Goal: Task Accomplishment & Management: Complete application form

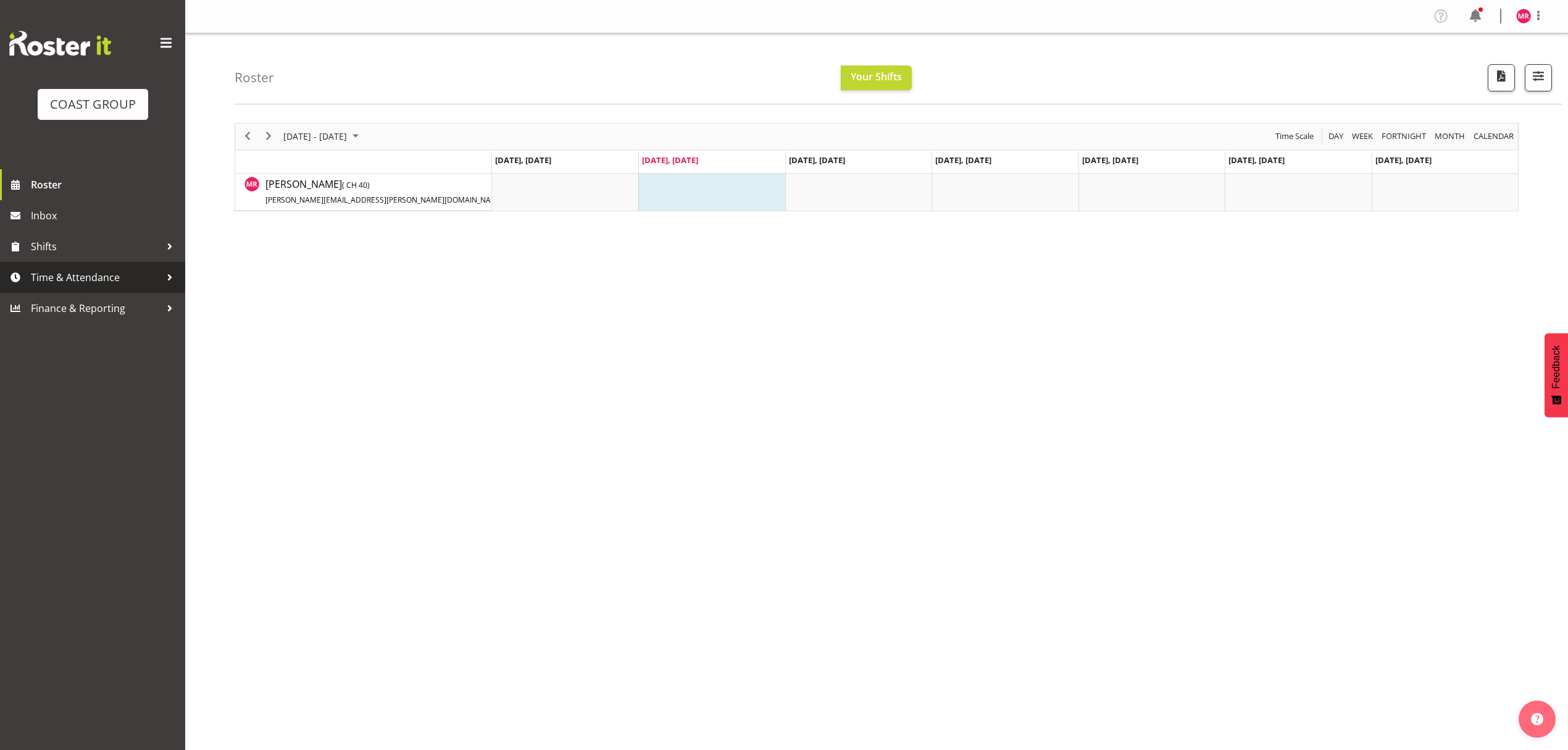
click at [67, 277] on span "Time & Attendance" at bounding box center [95, 278] width 129 height 19
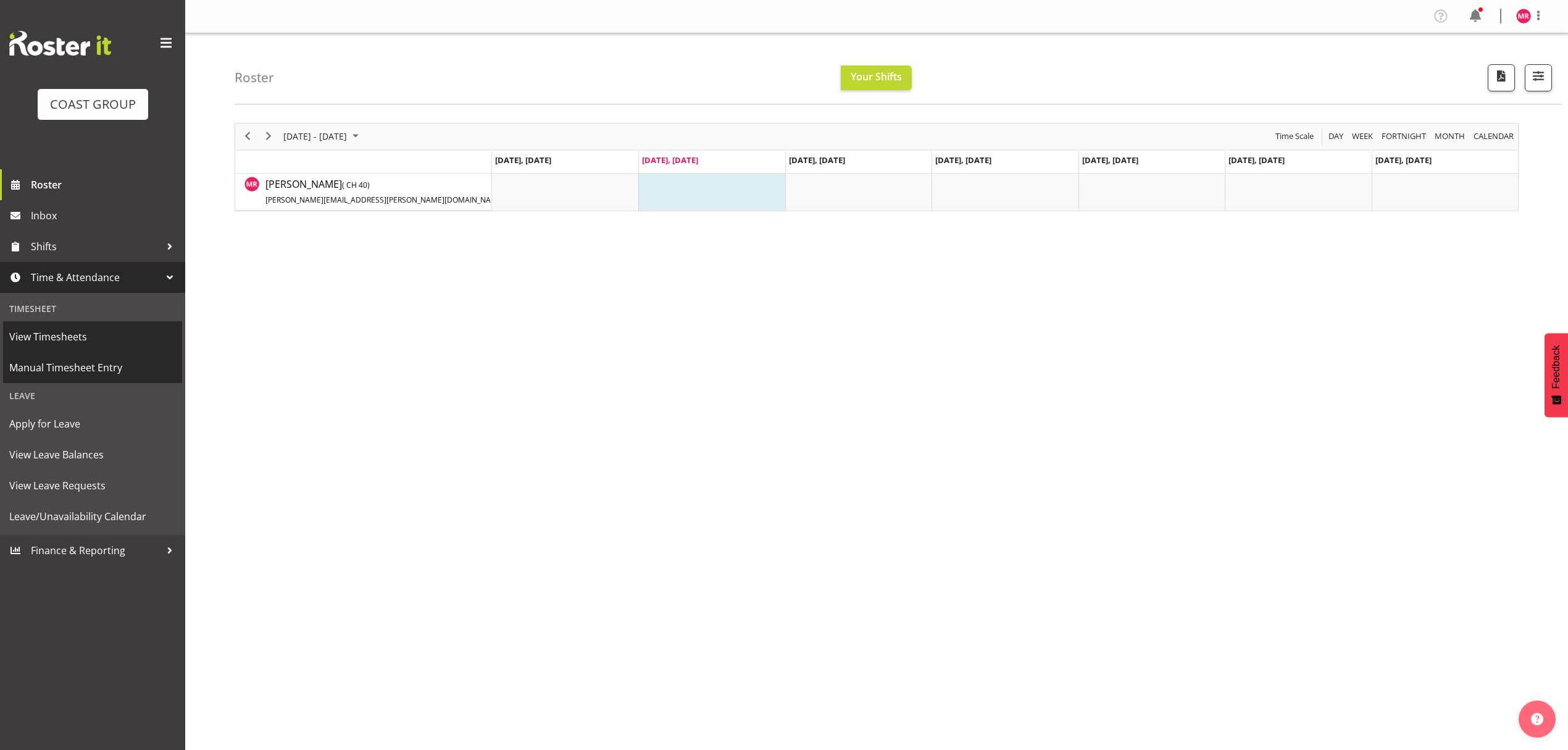
drag, startPoint x: 95, startPoint y: 358, endPoint x: 145, endPoint y: 346, distance: 51.4
click at [95, 359] on span "Manual Timesheet Entry" at bounding box center [93, 367] width 167 height 19
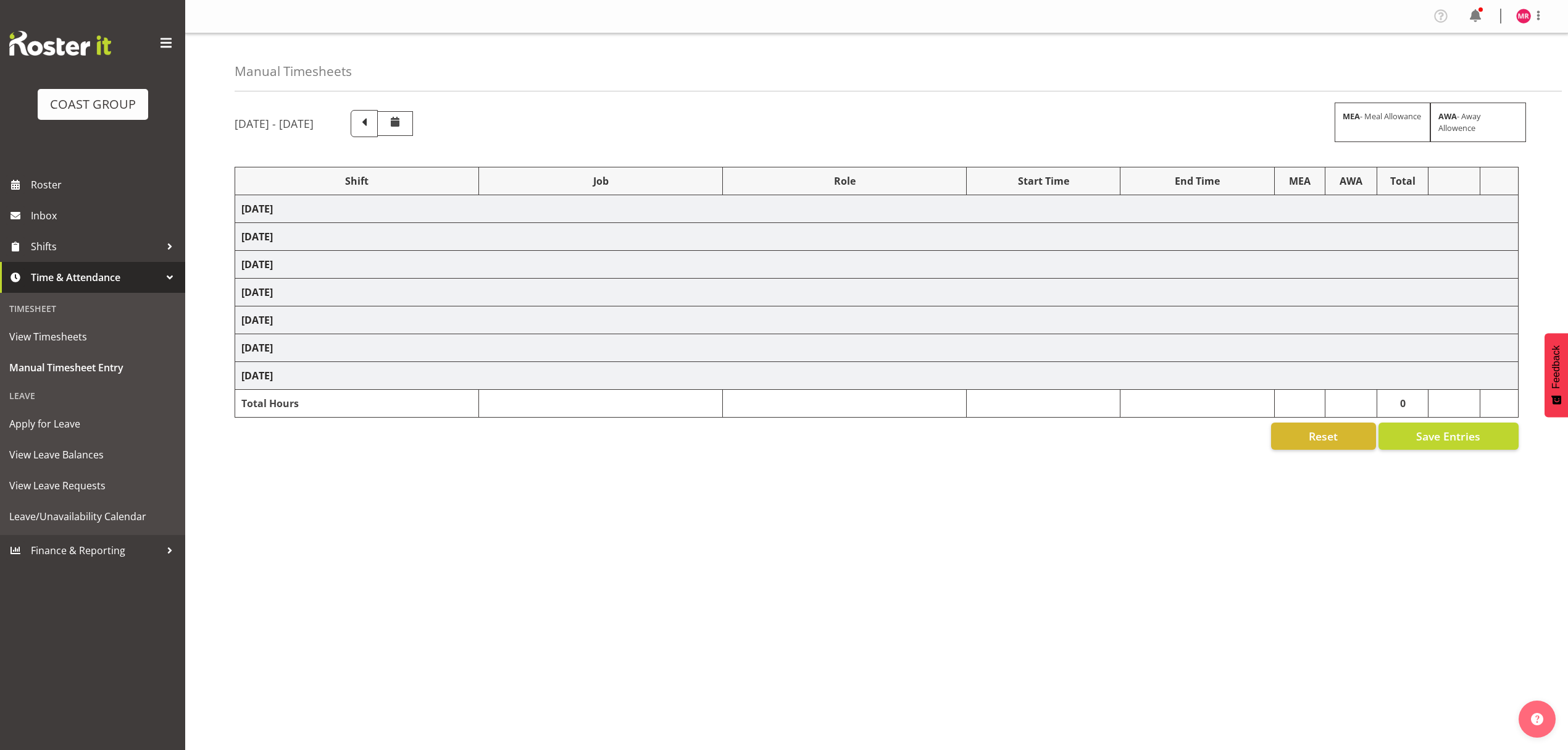
select select "1321"
select select "10251"
select select "1321"
select select "9993"
select select "1321"
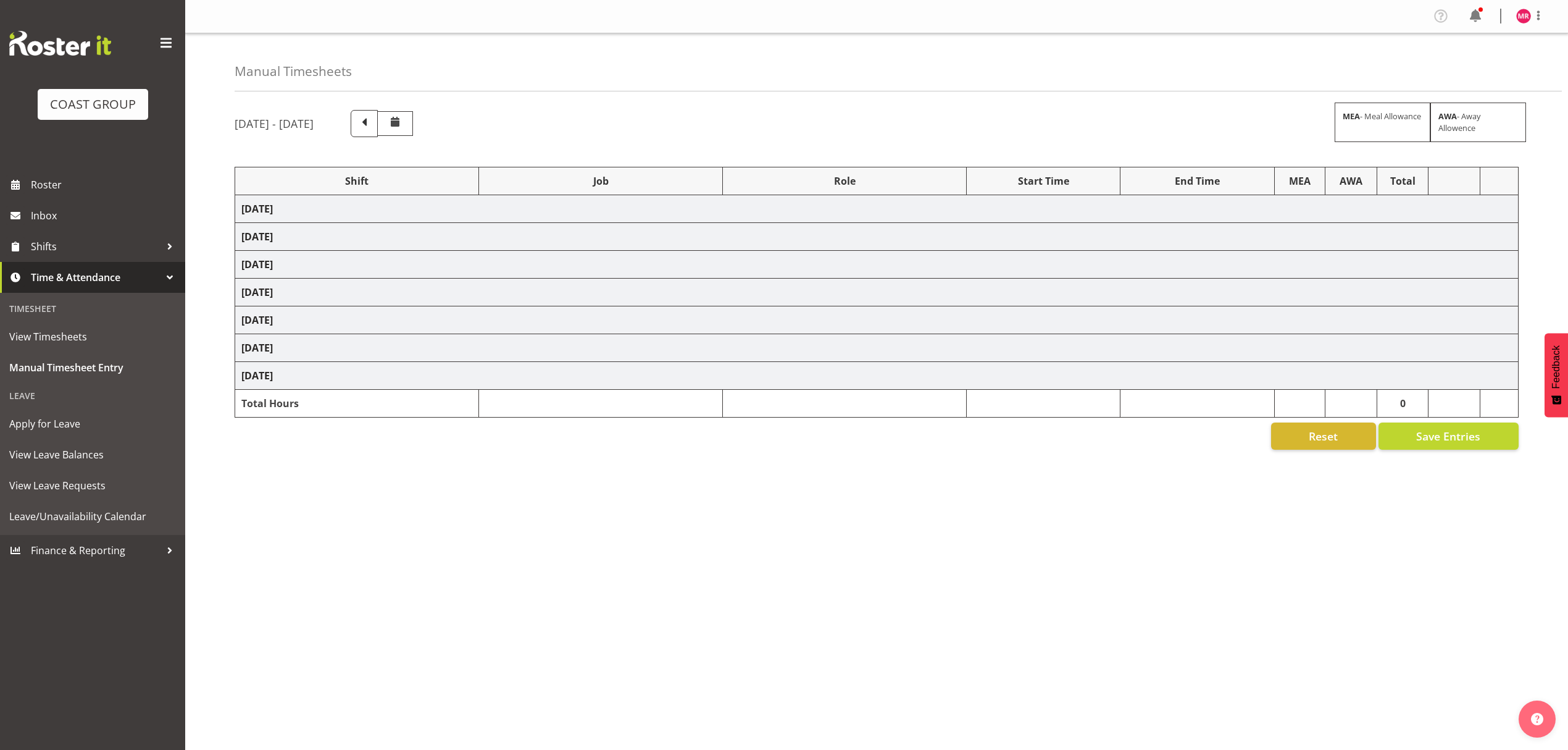
select select "8934"
select select "1321"
select select "9201"
select select "1321"
select select "10319"
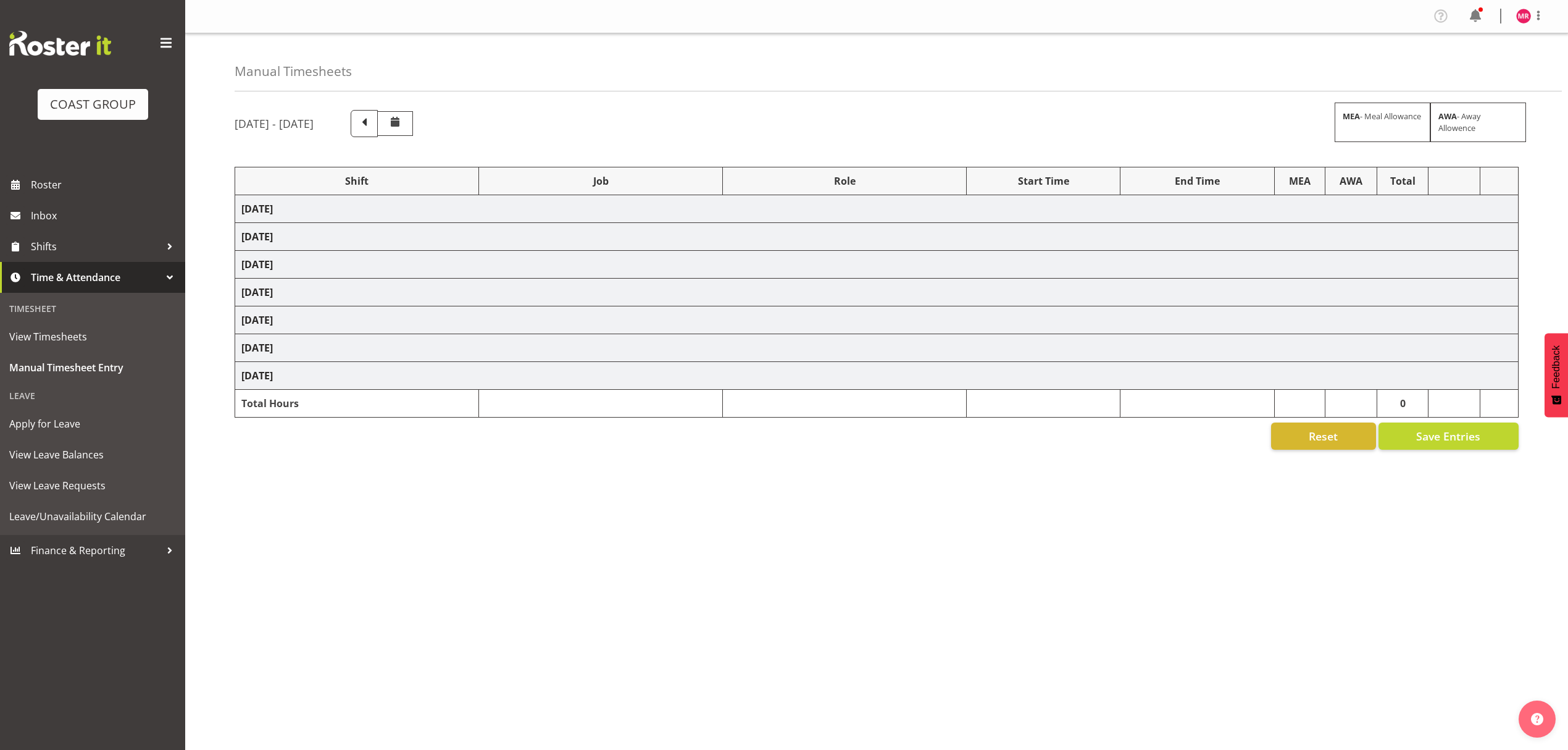
select select "1321"
select select "9201"
select select "1321"
select select "9321"
select select "1321"
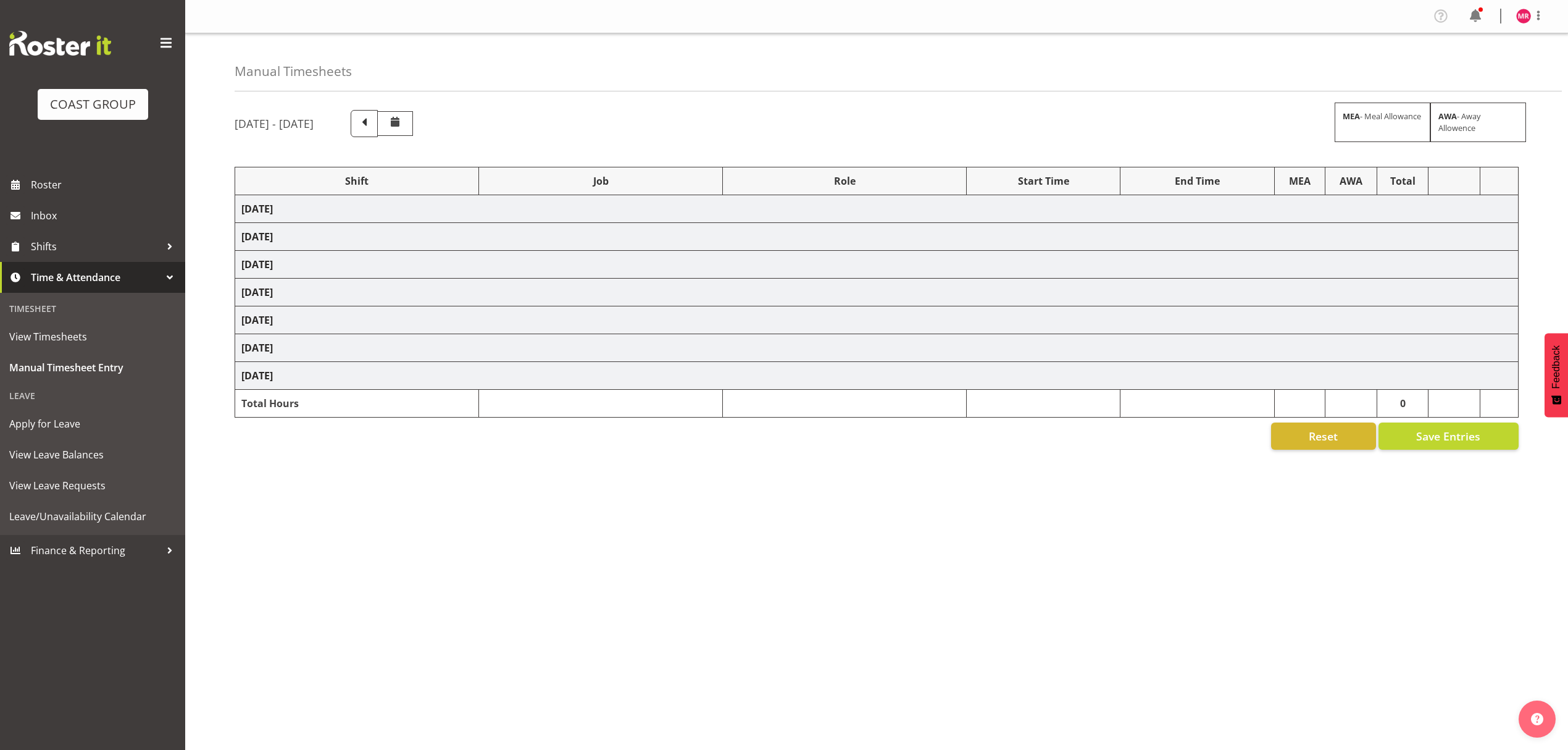
select select "10251"
select select "1321"
select select "9445"
select select "1321"
select select "10429"
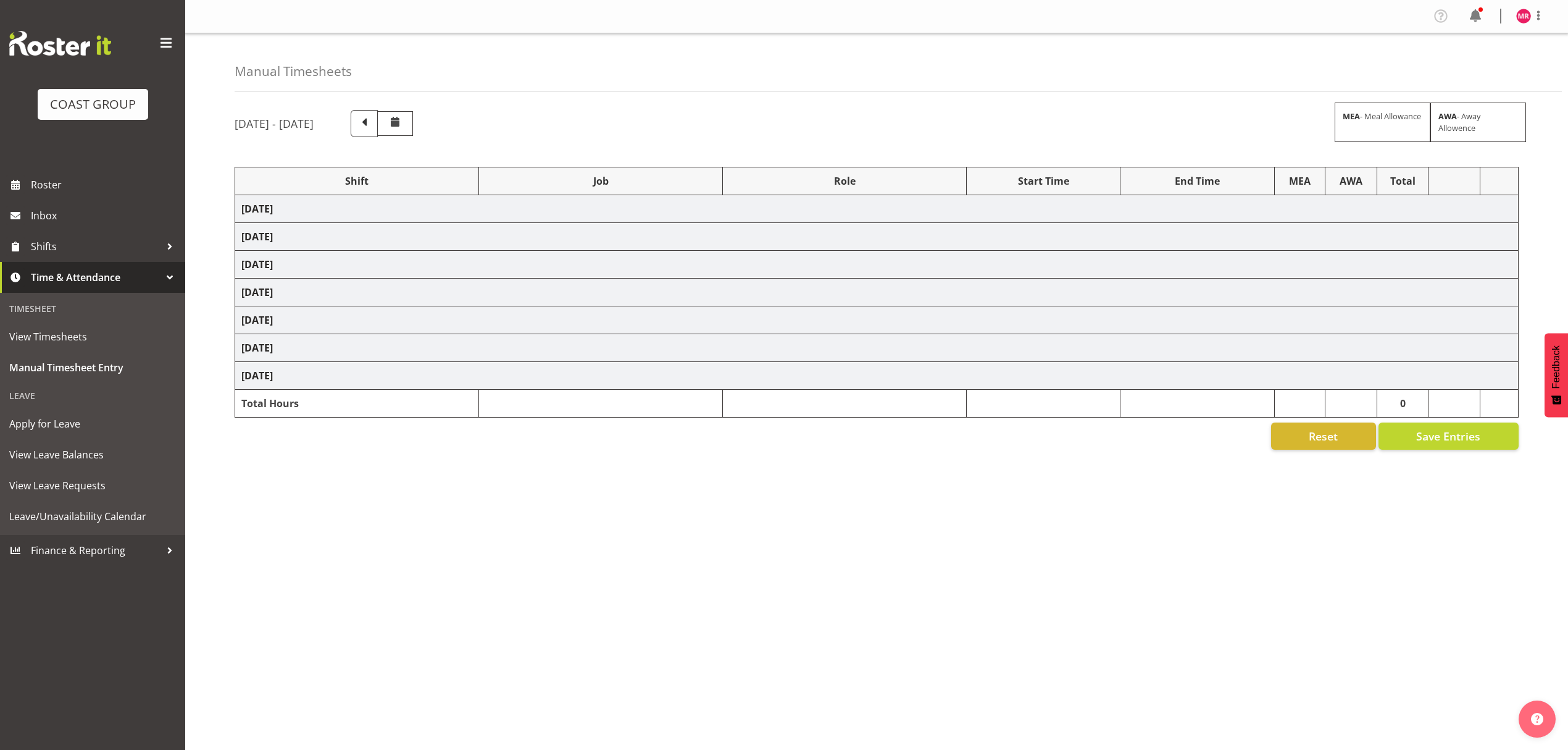
select select "1321"
select select "9445"
select select "1321"
select select "9816"
select select "1321"
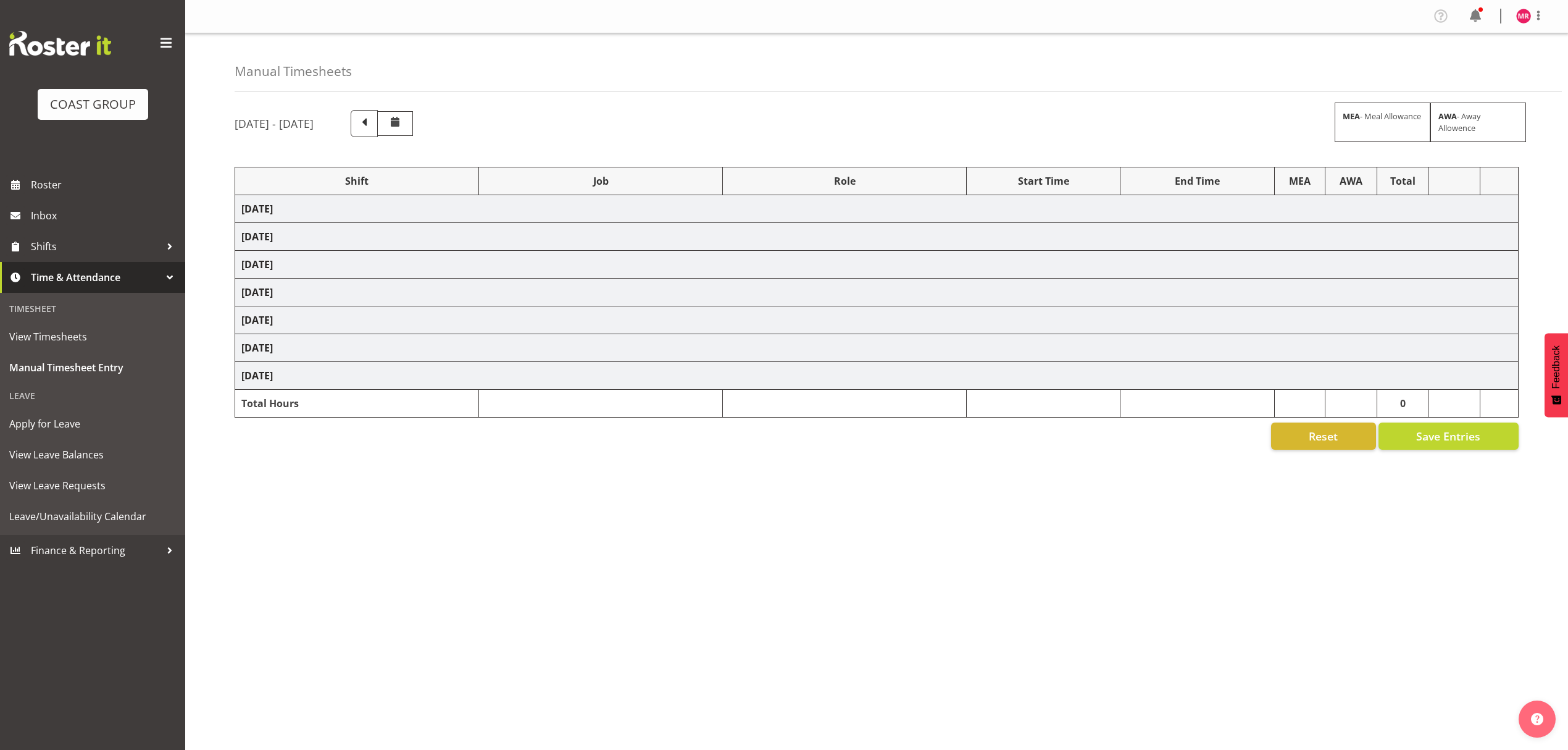
select select "10208"
select select "1321"
select select "9445"
select select "1321"
select select "9445"
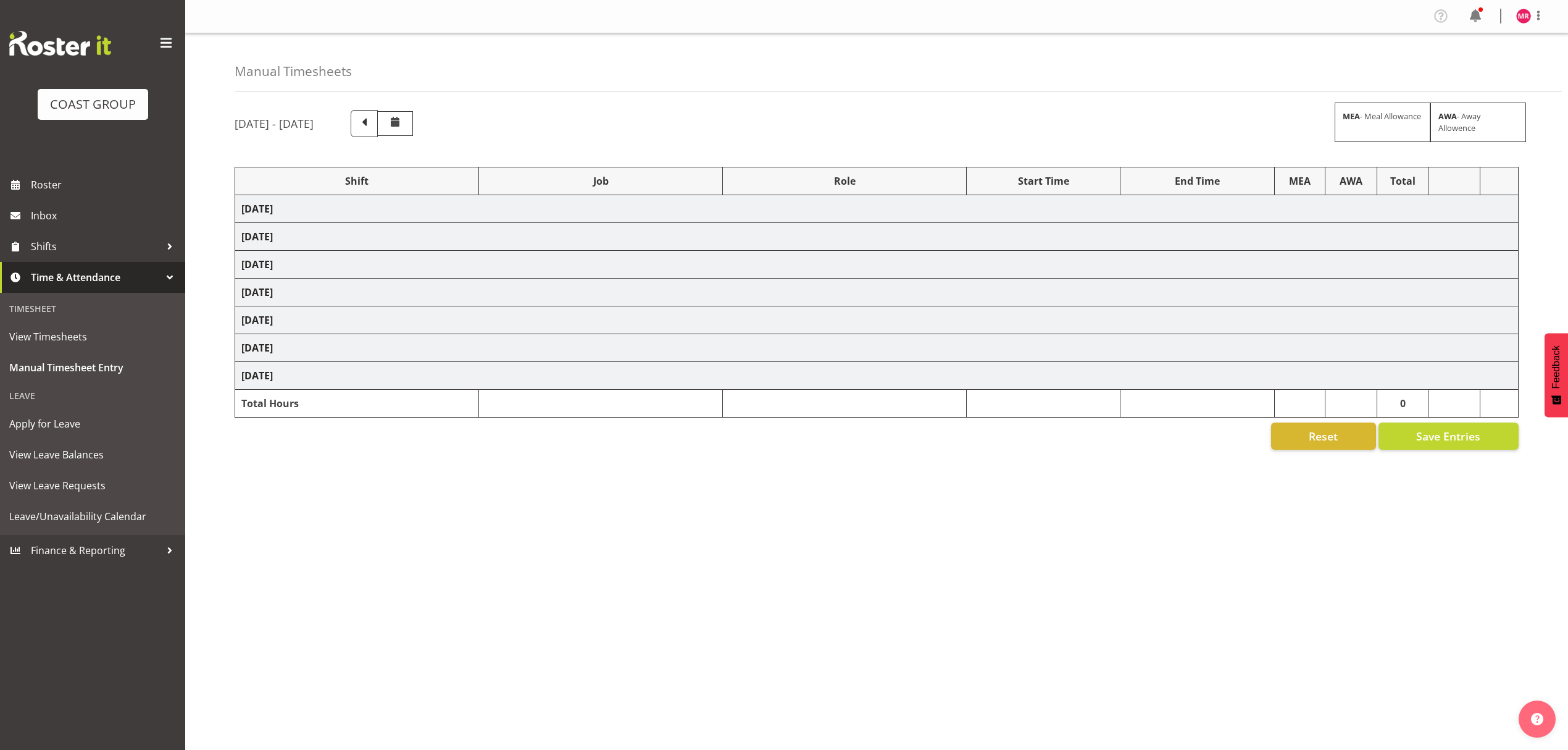
select select "1321"
select select "9201"
select select "1321"
select select "8963"
select select "1321"
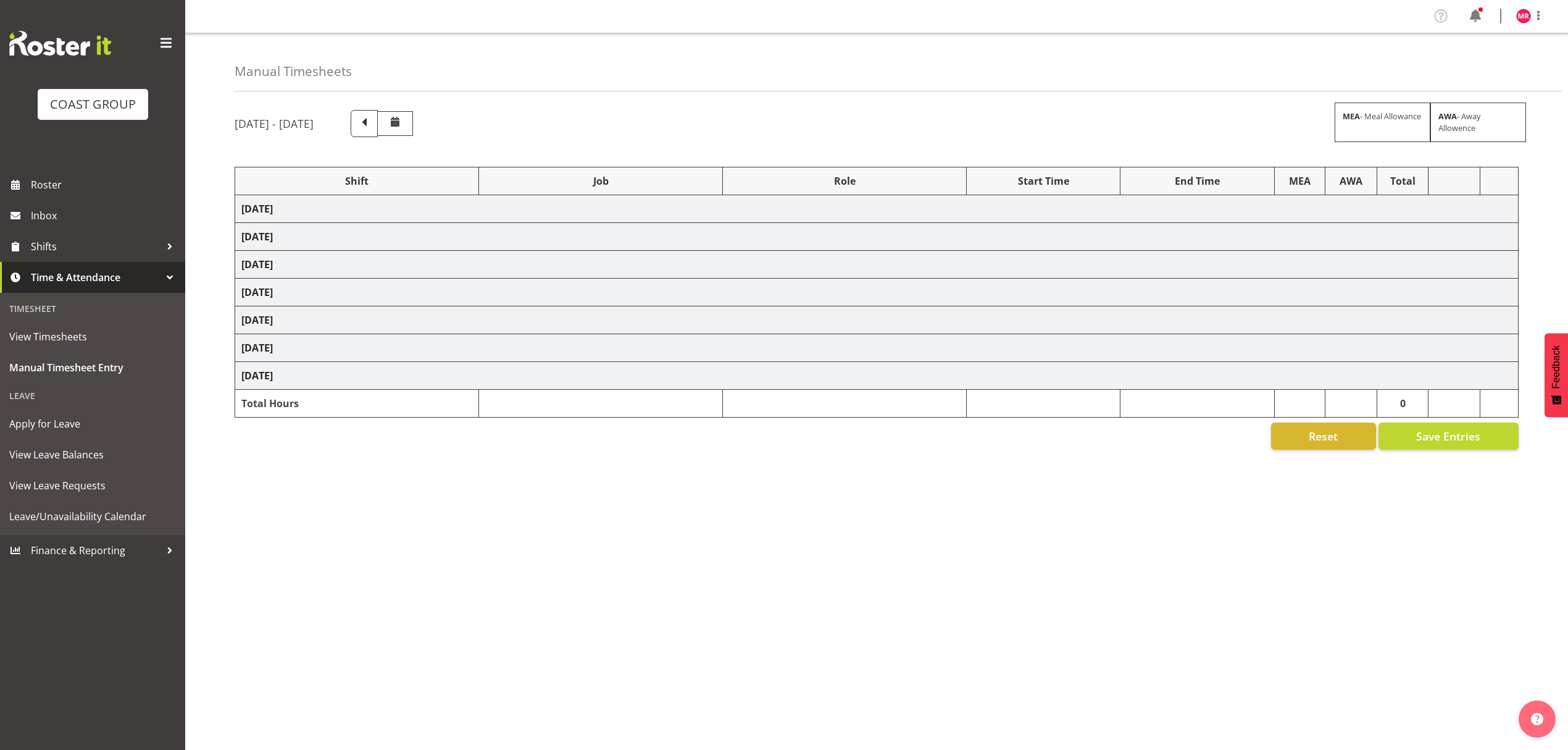
select select "9348"
select select "1321"
select select "9028"
select select "1321"
select select "9205"
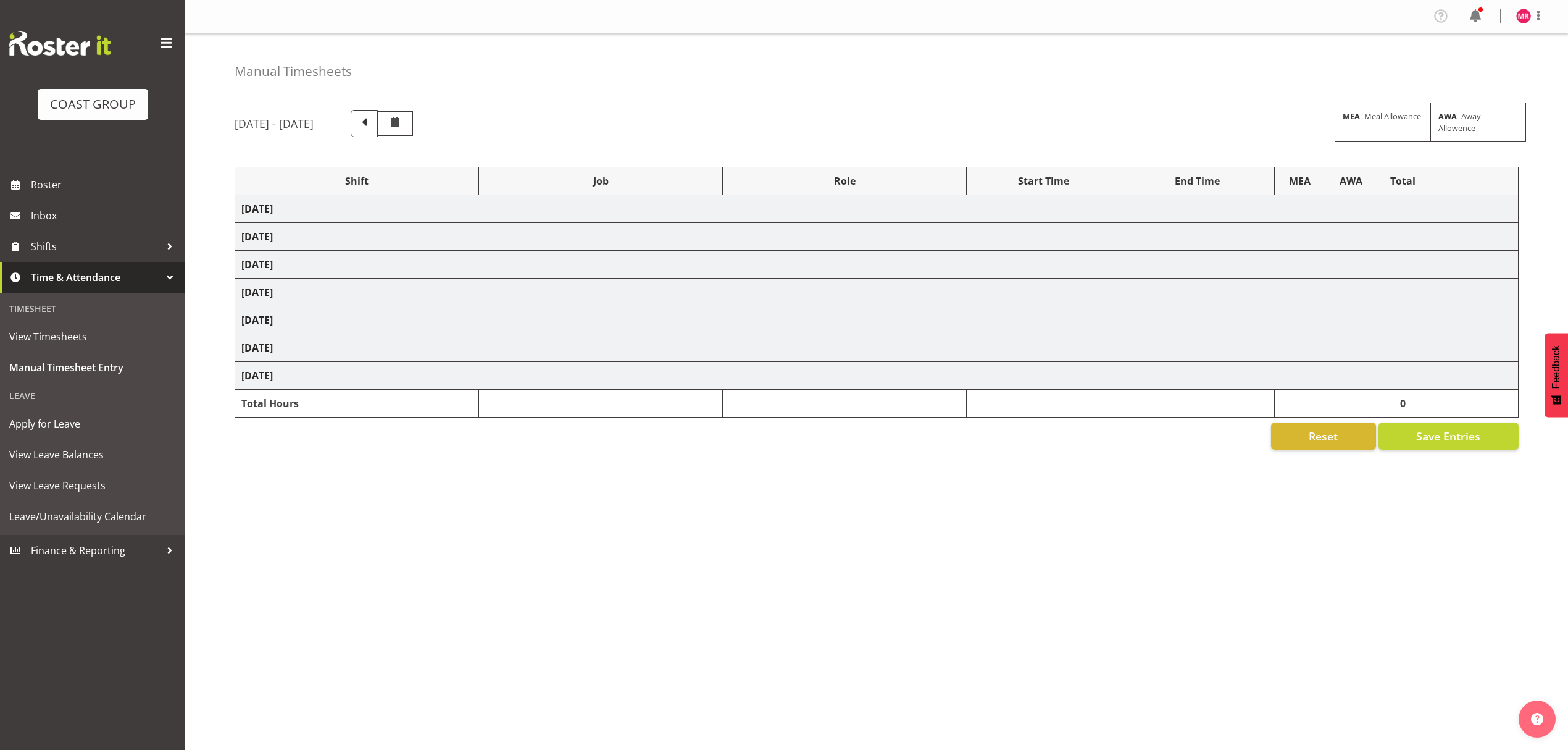
select select "1321"
select select "10313"
select select "1321"
select select "10539"
select select "1321"
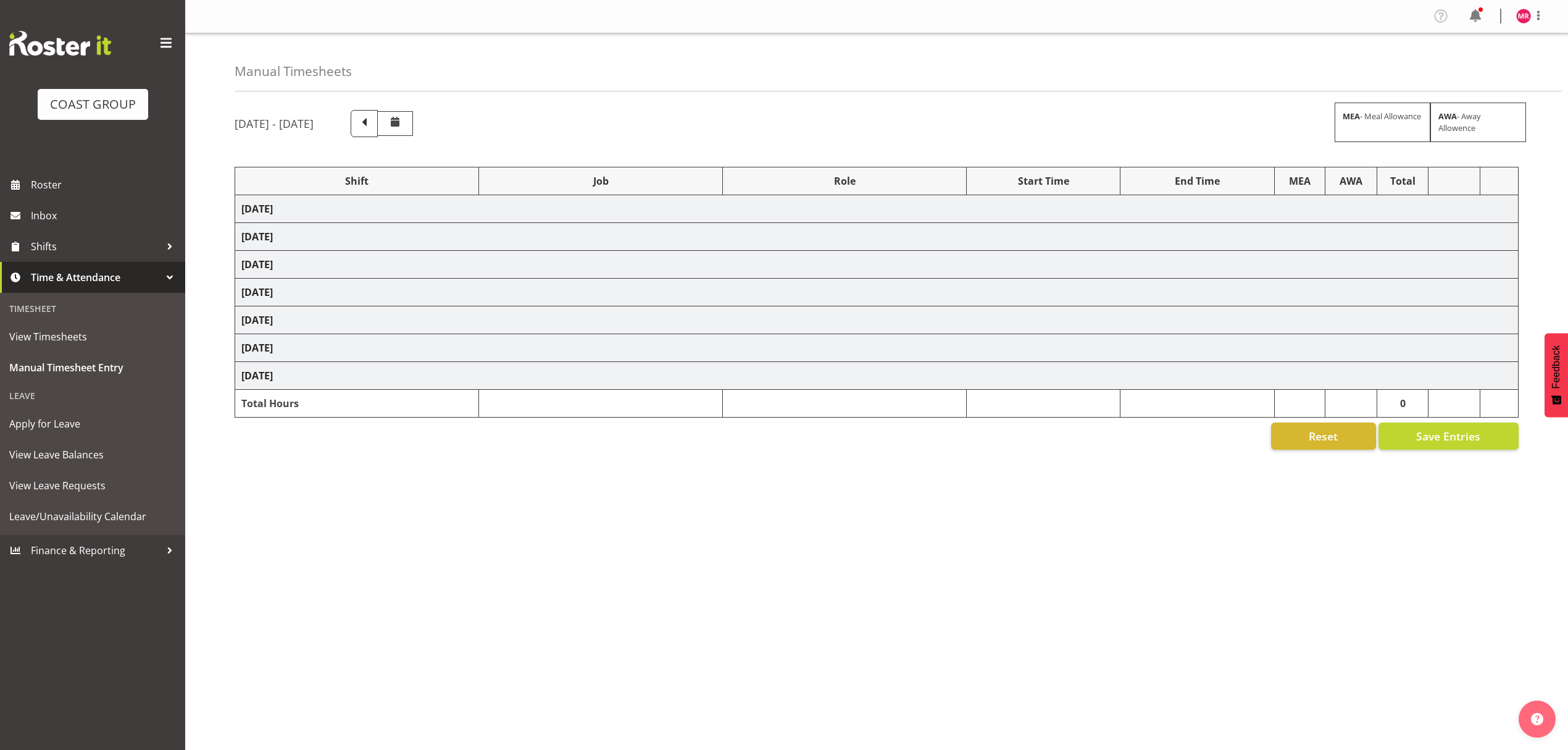
select select "9993"
select select "1321"
select select "8656"
select select "1321"
select select "10313"
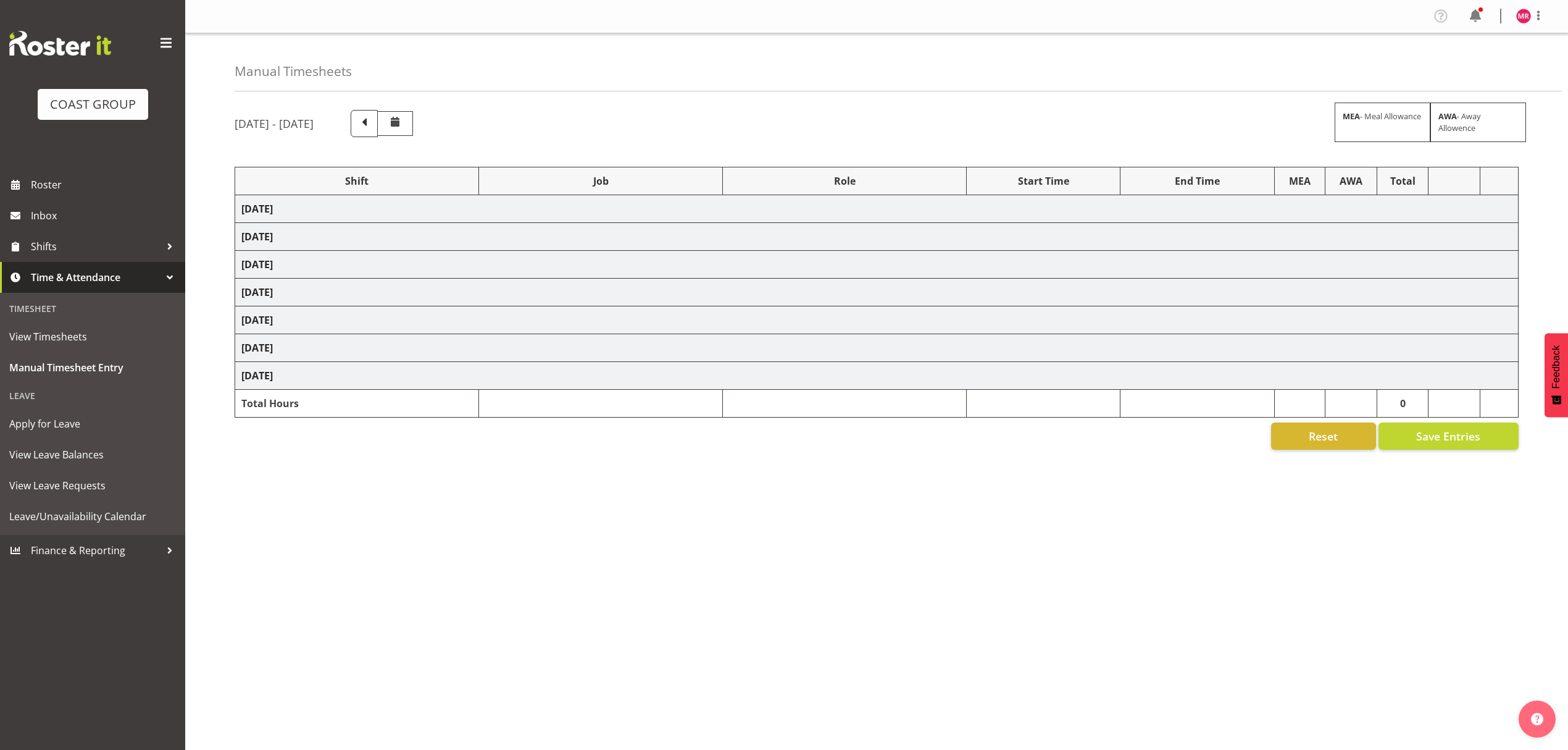
select select "1321"
select select "10539"
select select "1321"
select select "9205"
select select "1321"
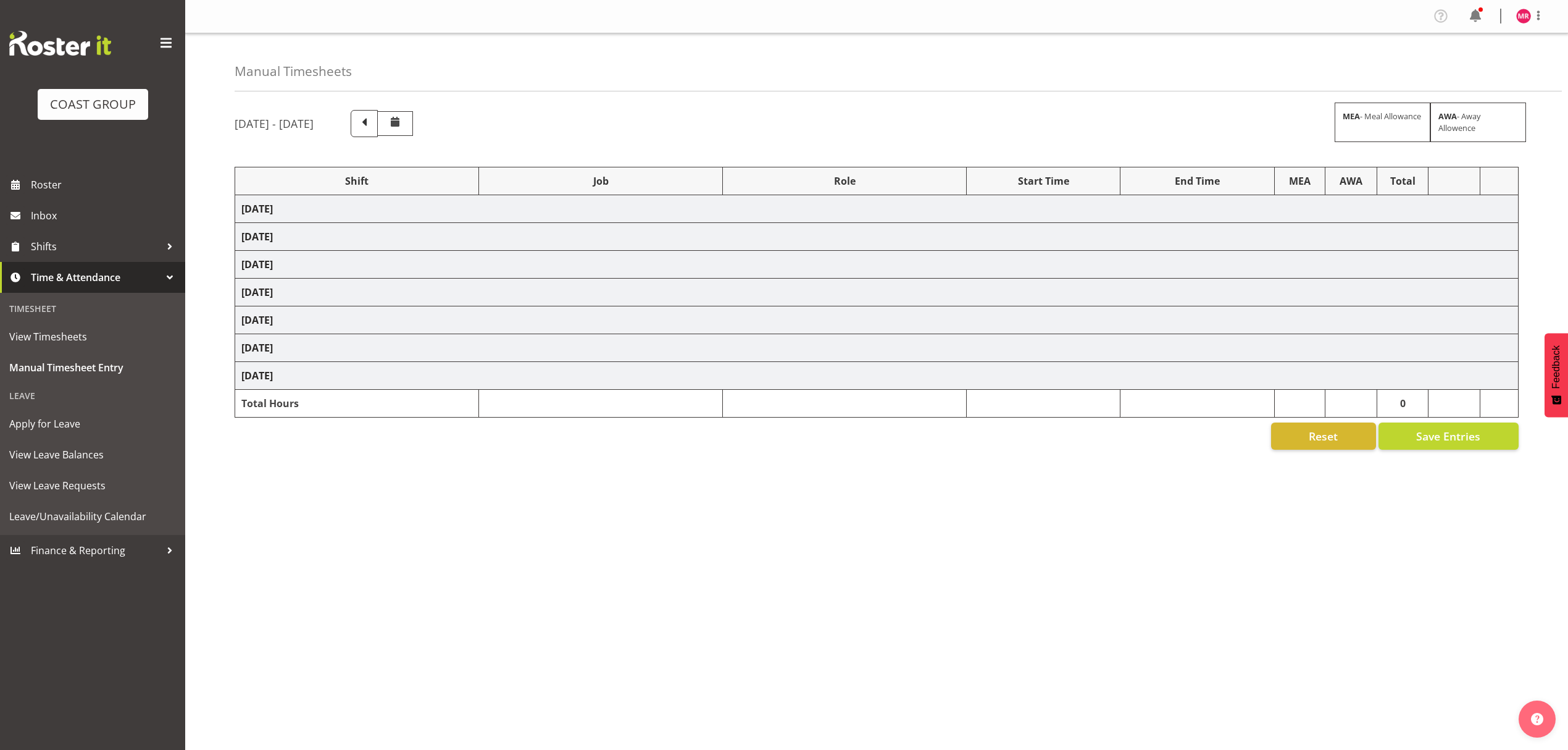
select select "9993"
select select "1321"
select select "10313"
select select "1321"
select select "8656"
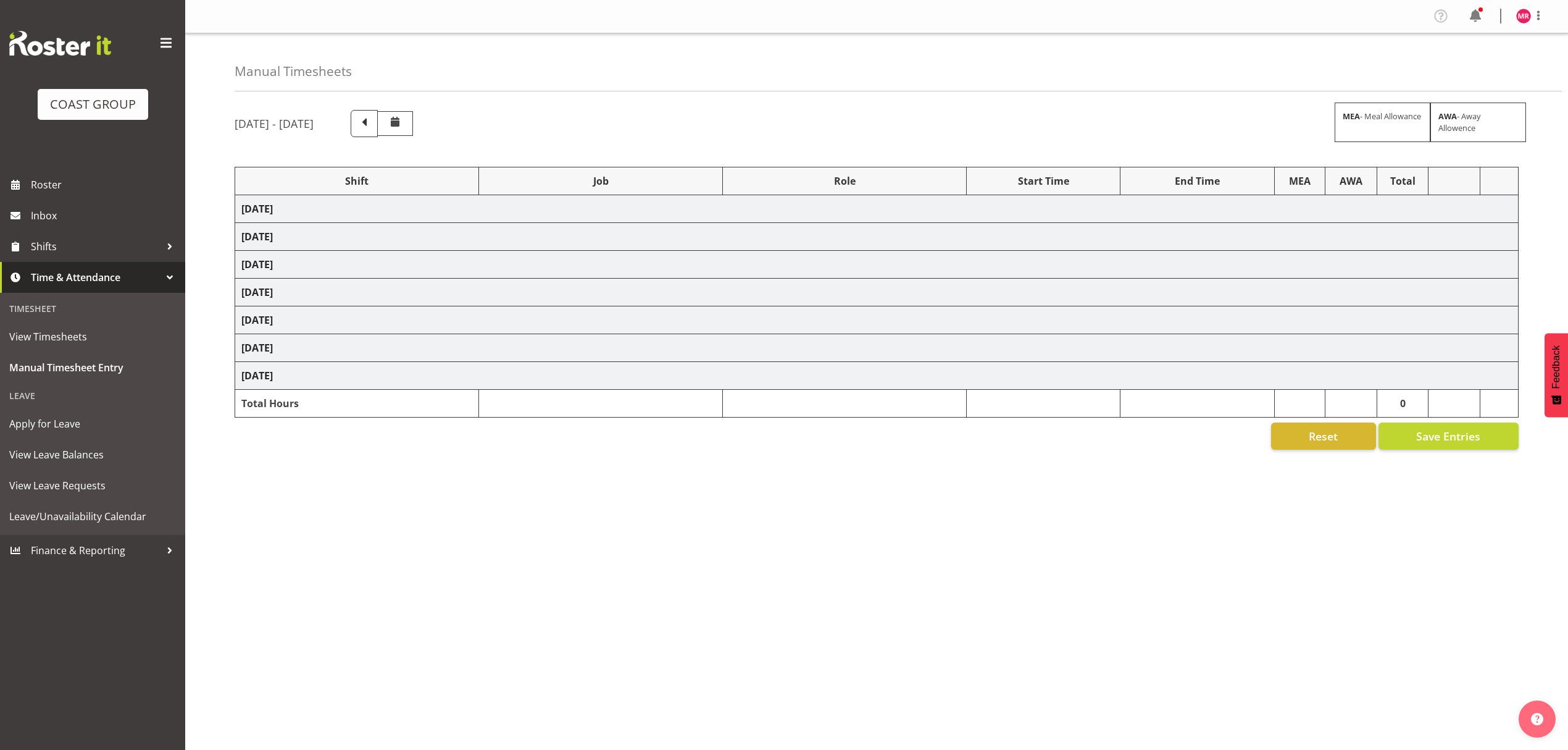
select select "1321"
select select "9445"
select select "1321"
select select "10387"
select select "1321"
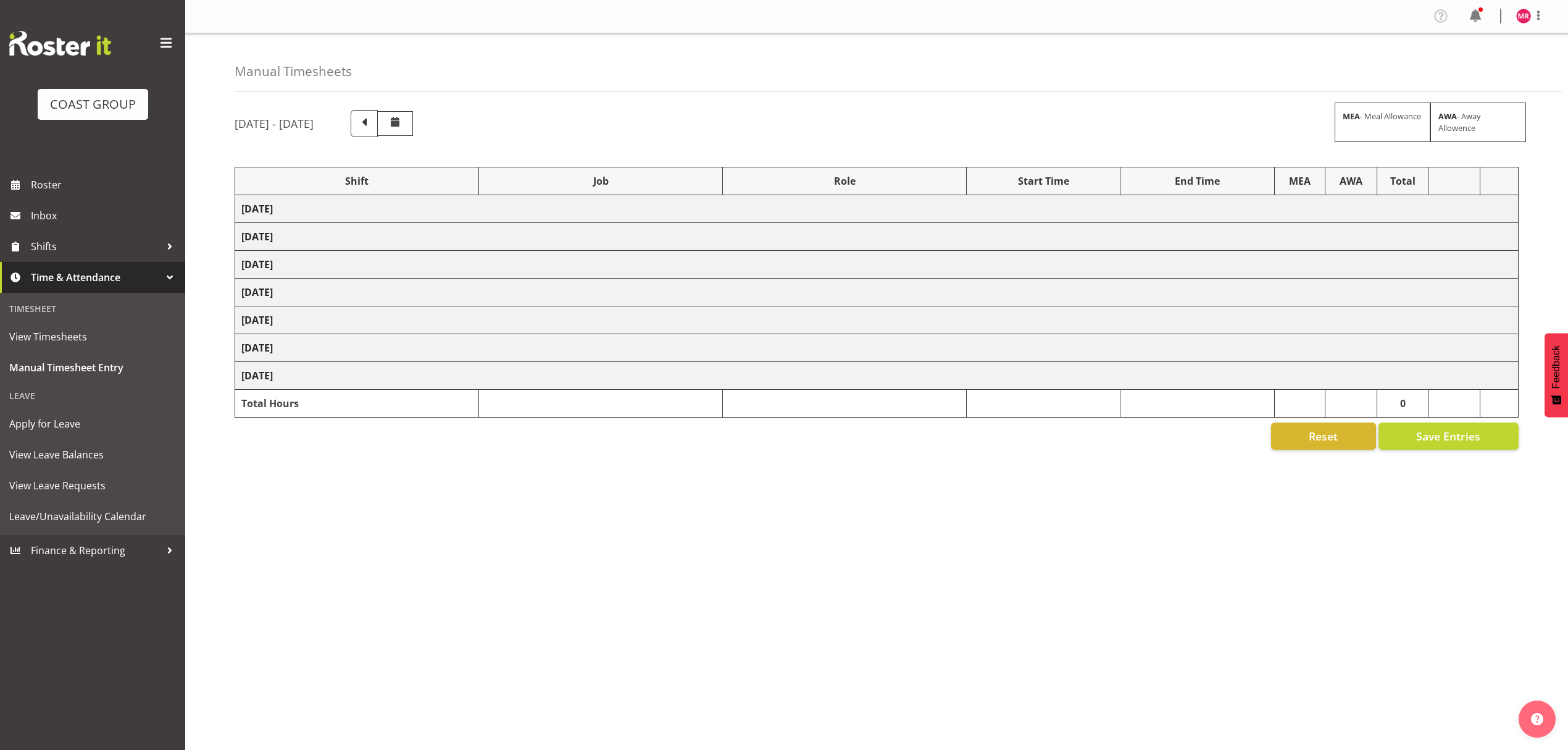
select select "9096"
select select "1321"
select select "10332"
select select "1321"
select select "9932"
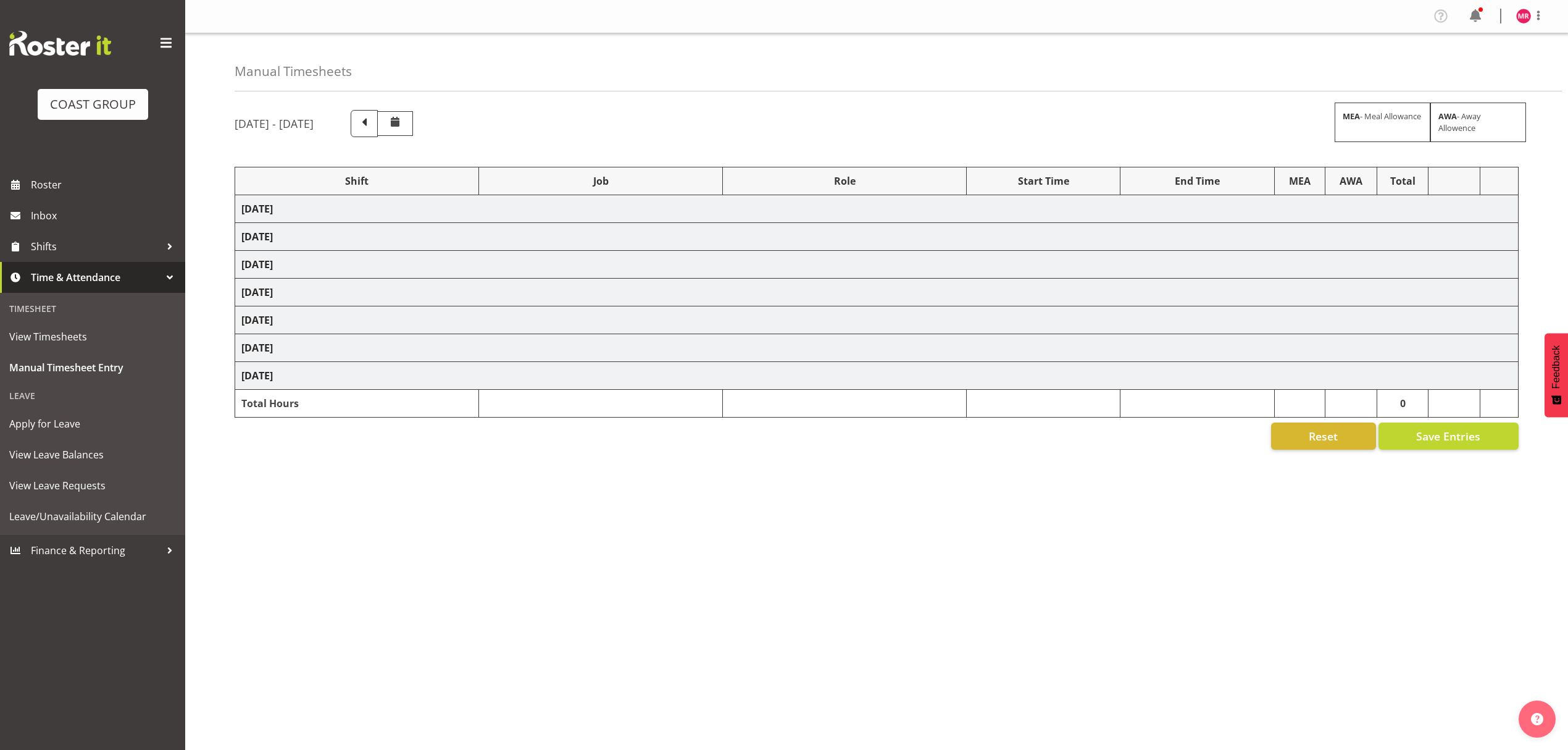
select select "1321"
select select "10332"
select select "1321"
select select "9797"
select select "1321"
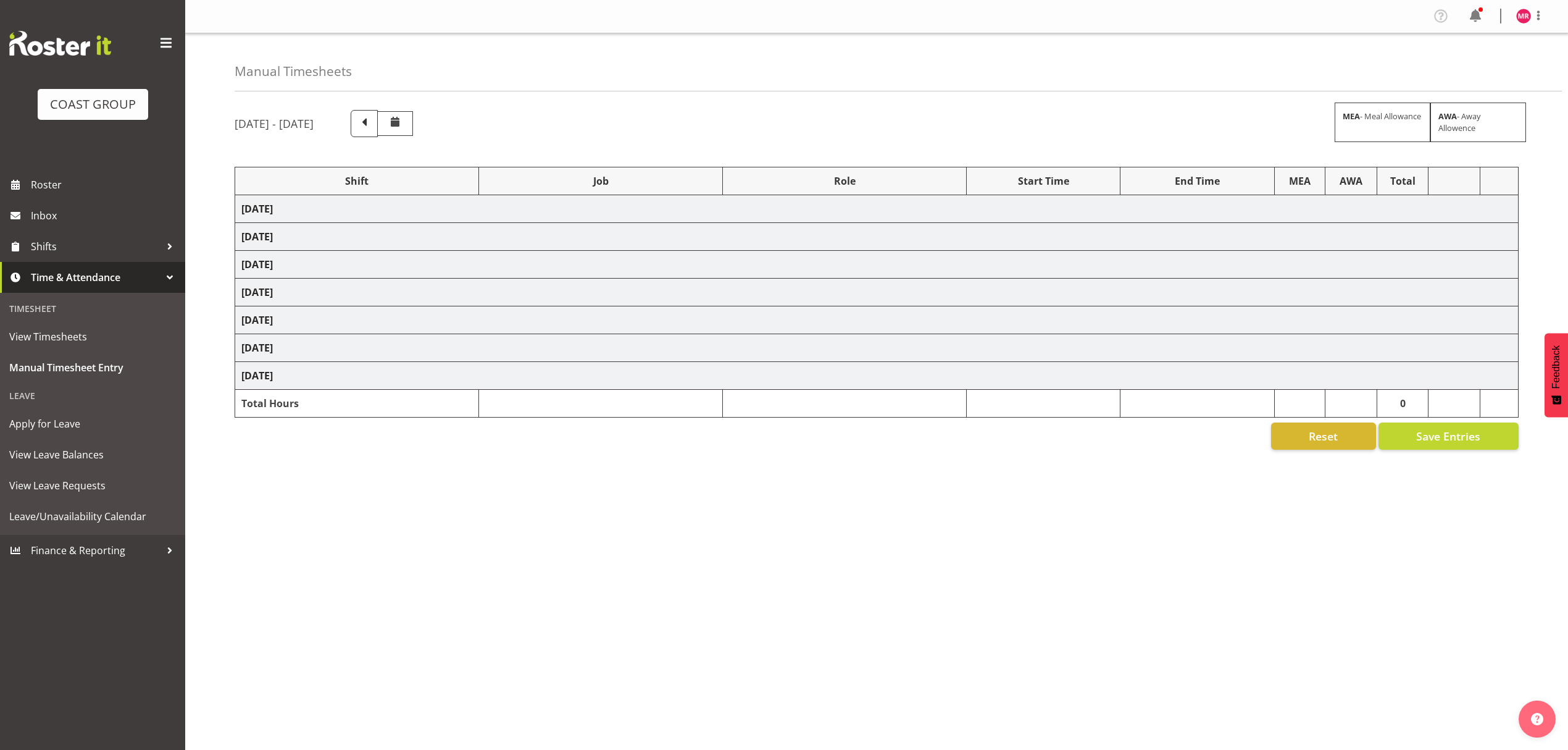
select select "10332"
select select "1321"
select select "8653"
select select "1321"
select select "9252"
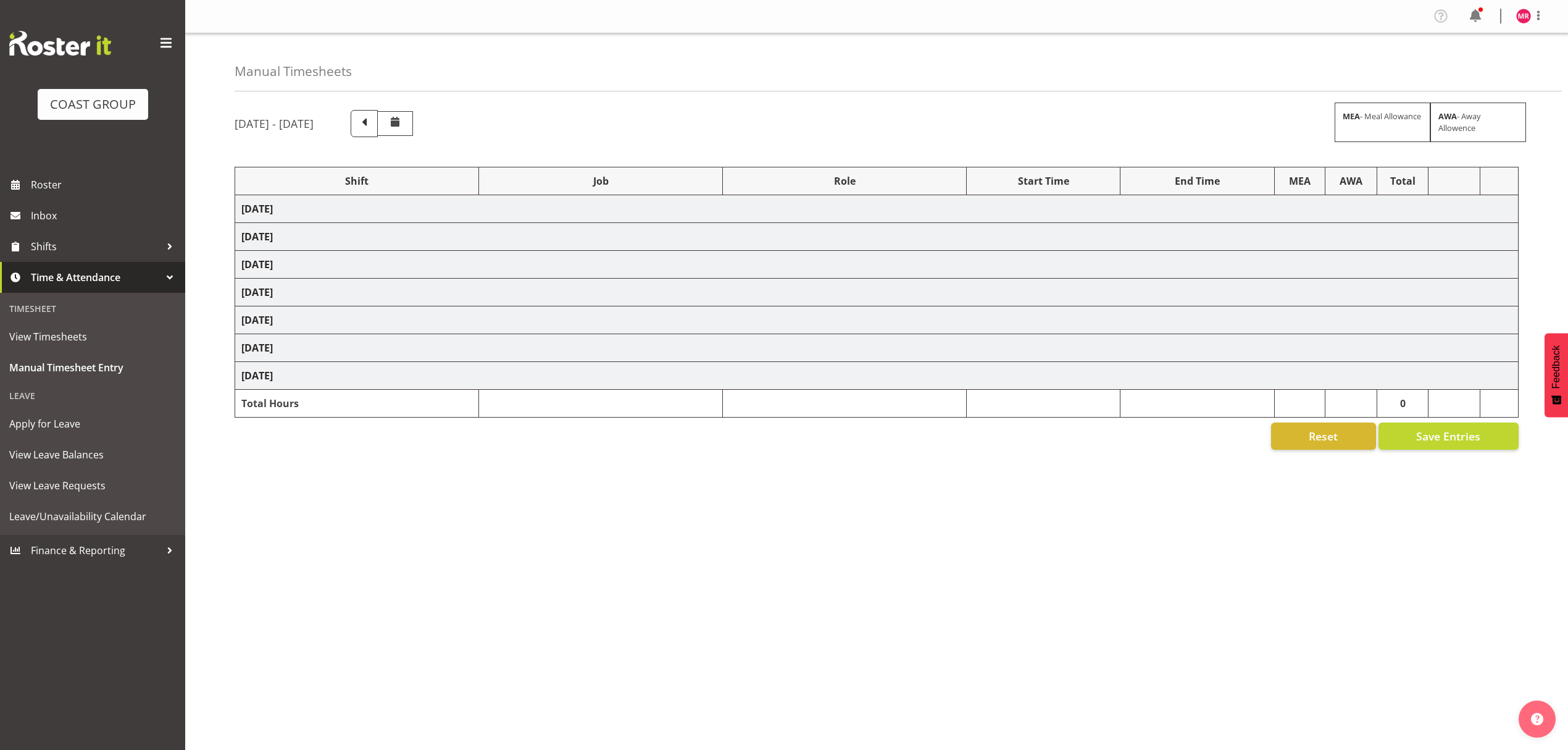
select select "1321"
select select "9445"
select select "1321"
select select "9235"
select select "1321"
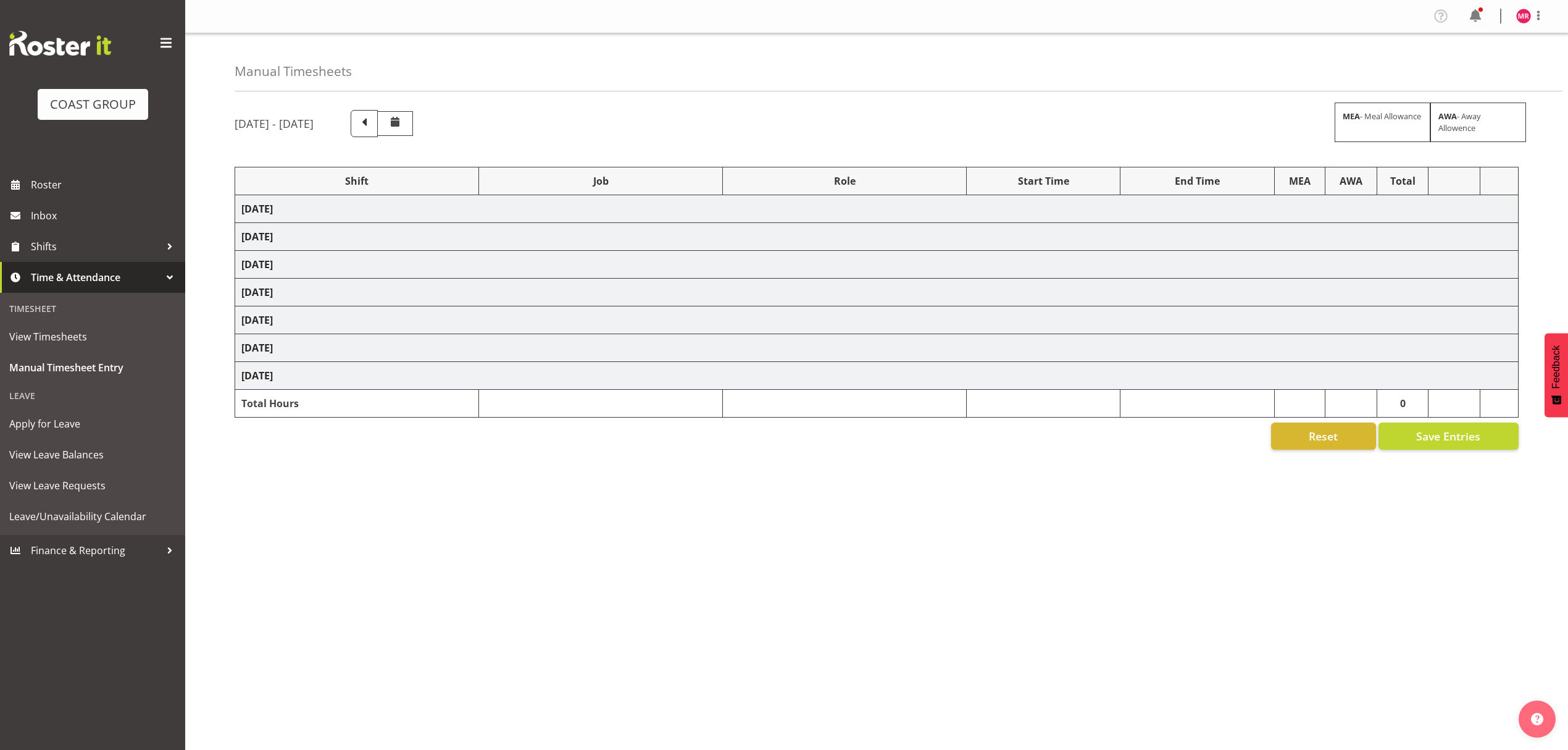
select select "9028"
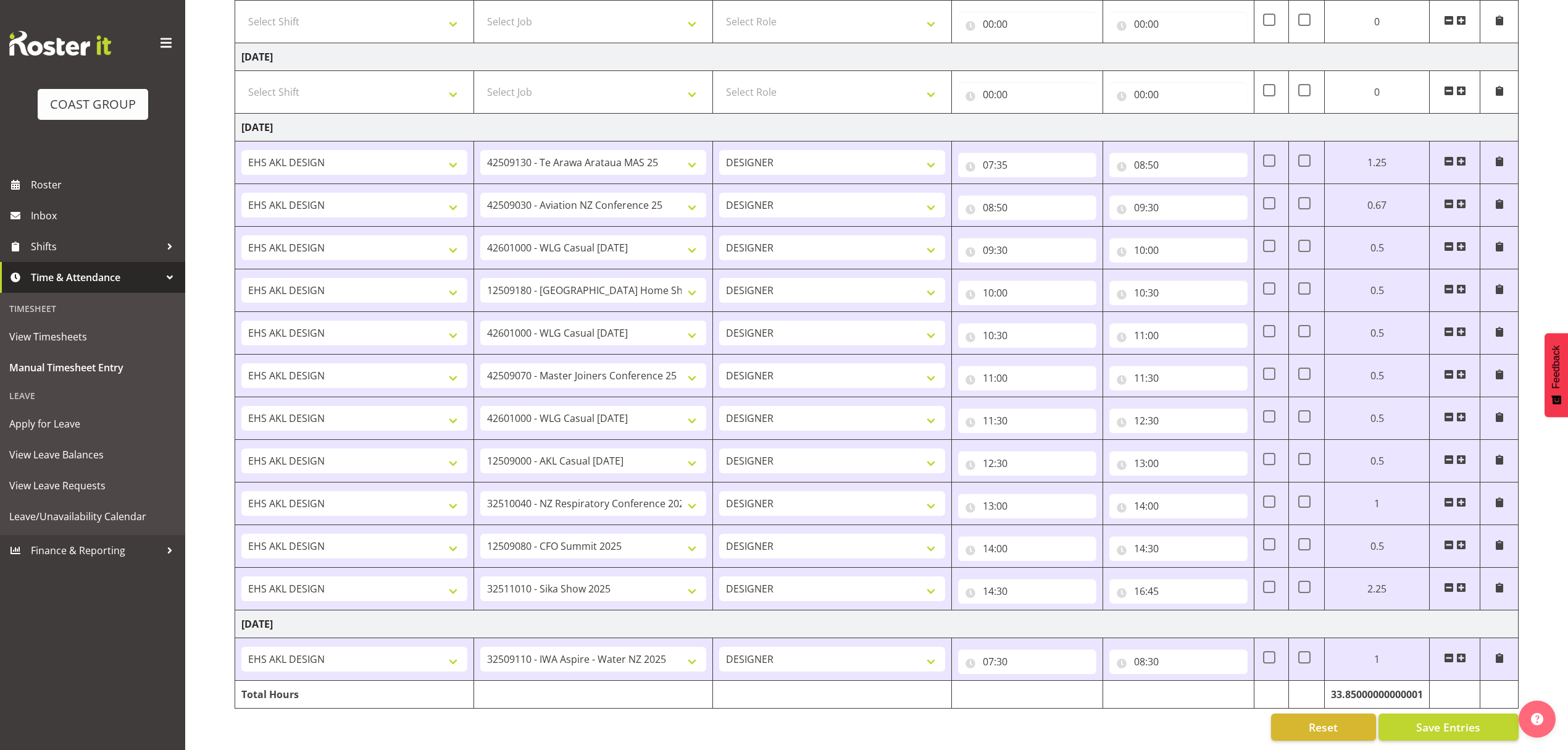
scroll to position [1651, 0]
click at [1460, 653] on span at bounding box center [1461, 658] width 10 height 10
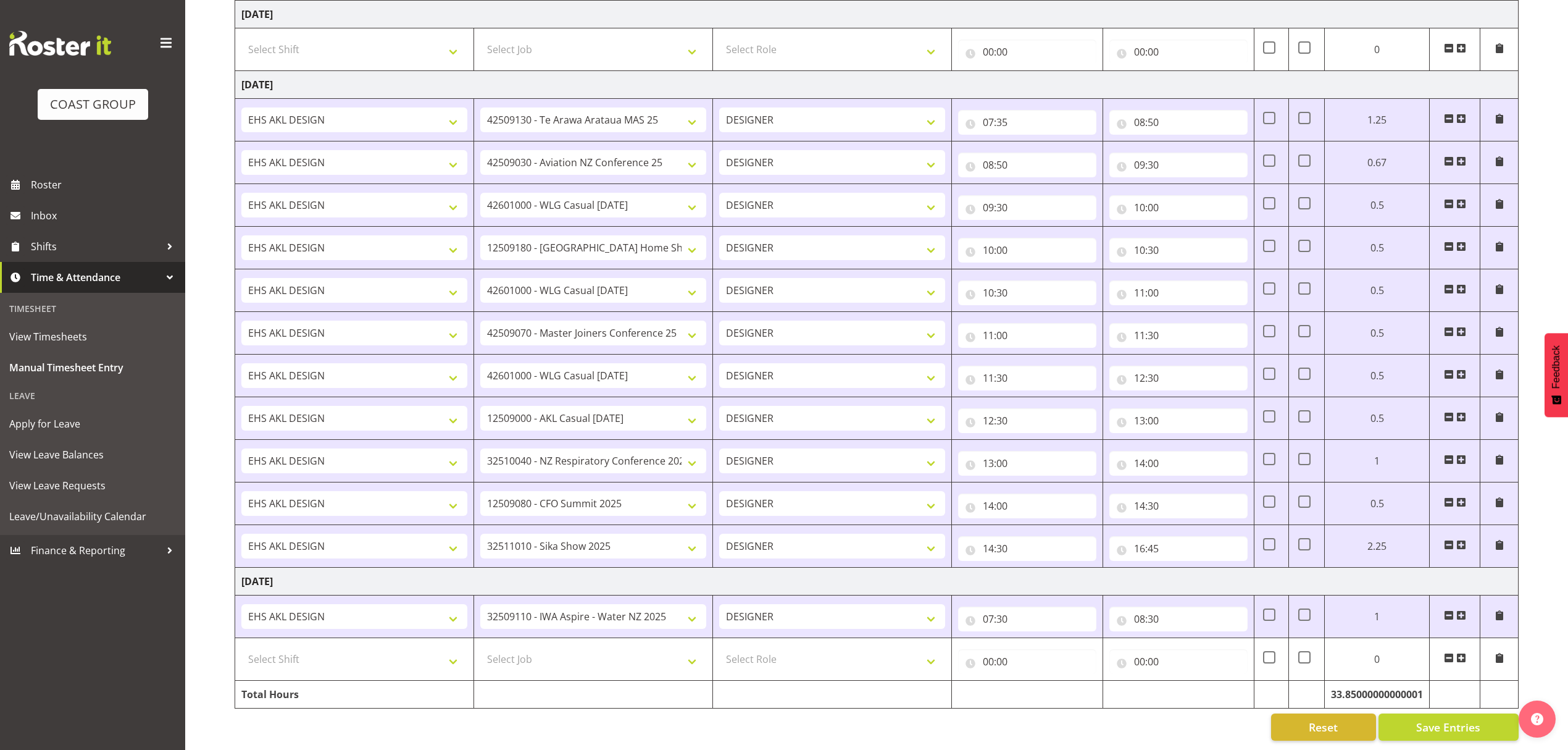
scroll to position [1693, 0]
click at [1160, 649] on input "00:00" at bounding box center [1178, 661] width 138 height 25
click at [1181, 681] on select "00 01 02 03 04 05 06 07 08 09 10 11 12 13 14 15 16 17 18 19 20 21 22 23" at bounding box center [1194, 694] width 27 height 25
select select "9"
click at [1180, 681] on select "00 01 02 03 04 05 06 07 08 09 10 11 12 13 14 15 16 17 18 19 20 21 22 23" at bounding box center [1194, 694] width 27 height 25
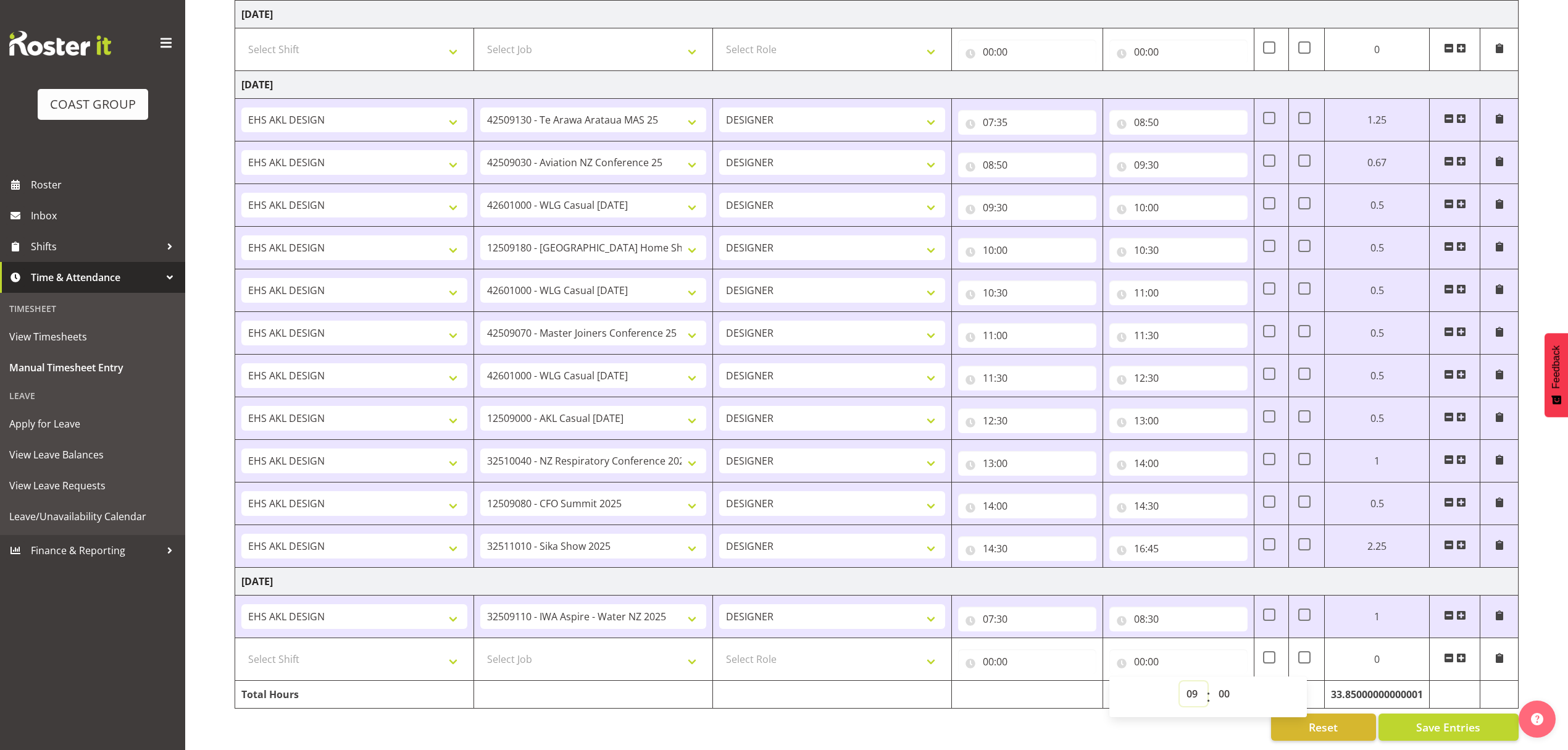
type input "09:00"
click at [988, 655] on input "00:00" at bounding box center [1027, 661] width 138 height 25
click at [1050, 681] on select "00 01 02 03 04 05 06 07 08 09 10 11 12 13 14 15 16 17 18 19 20 21 22 23" at bounding box center [1042, 694] width 27 height 25
select select "8"
click at [1029, 681] on select "00 01 02 03 04 05 06 07 08 09 10 11 12 13 14 15 16 17 18 19 20 21 22 23" at bounding box center [1042, 694] width 27 height 25
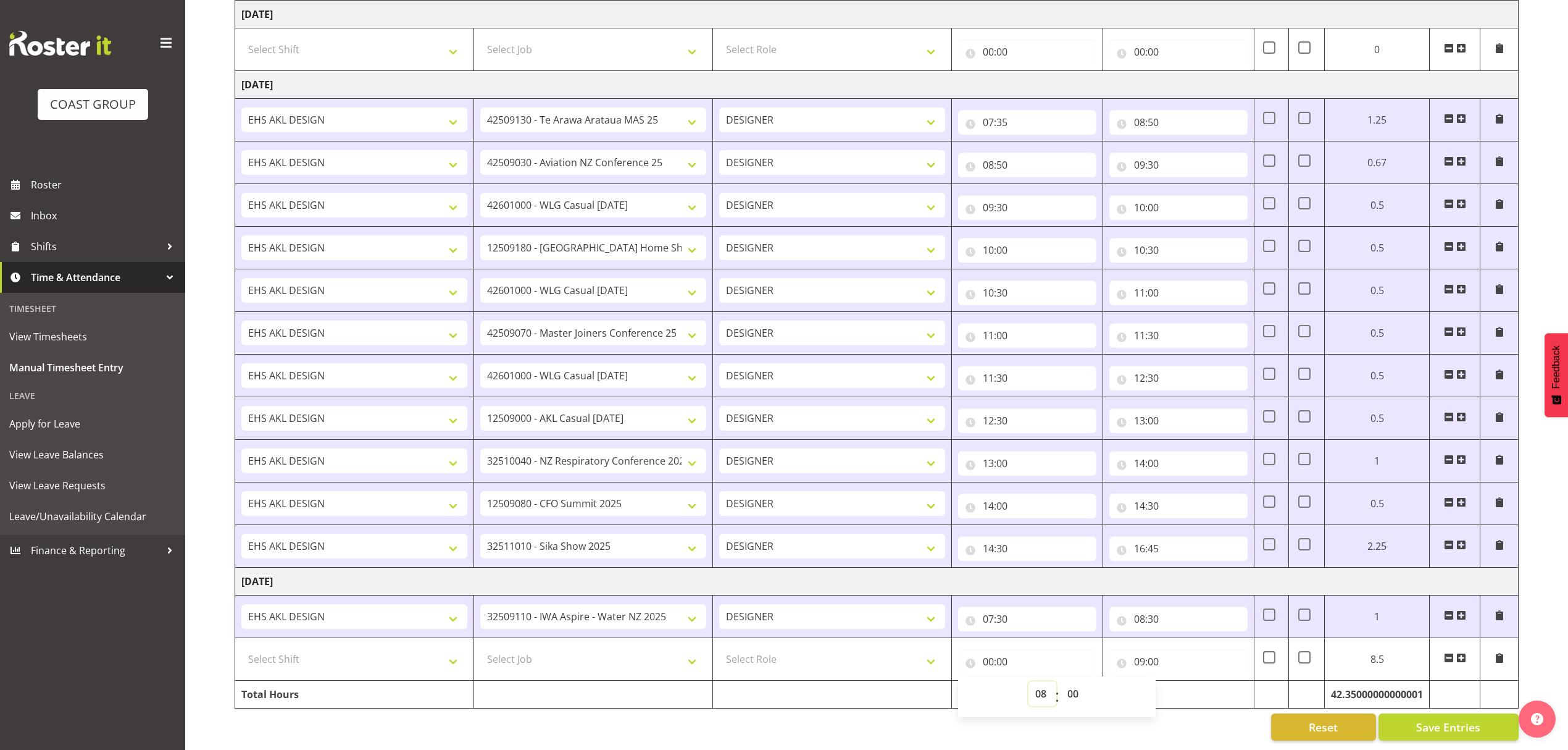
type input "08:00"
click at [1063, 683] on select "00 01 02 03 04 05 06 07 08 09 10 11 12 13 14 15 16 17 18 19 20 21 22 23 24 25 2…" at bounding box center [1074, 694] width 27 height 25
select select "30"
click at [1061, 681] on select "00 01 02 03 04 05 06 07 08 09 10 11 12 13 14 15 16 17 18 19 20 21 22 23 24 25 2…" at bounding box center [1074, 694] width 27 height 25
type input "08:30"
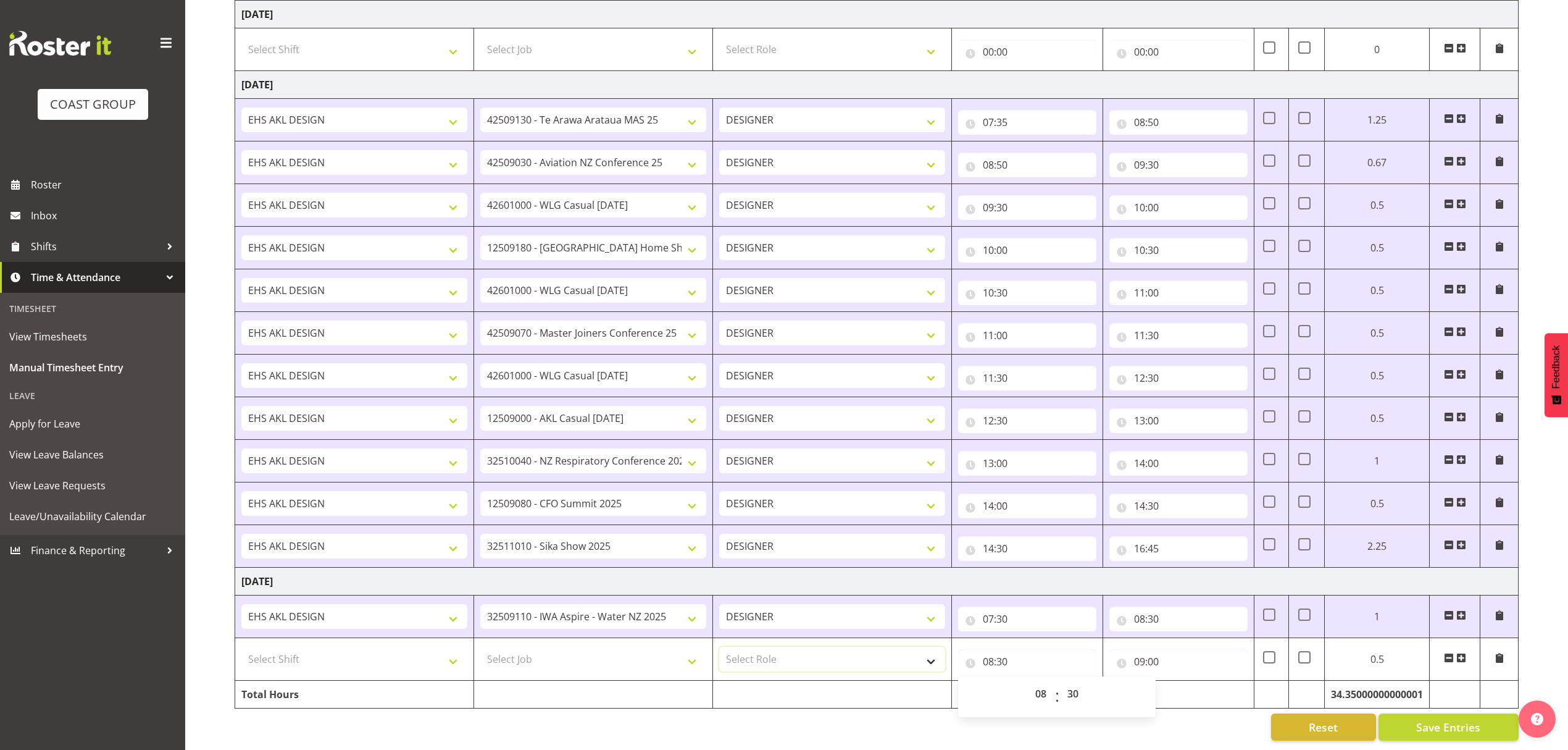
click at [763, 647] on select "Select Role DESIGNER" at bounding box center [832, 659] width 226 height 25
select select "215"
click at [719, 647] on select "Select Role DESIGNER" at bounding box center [832, 659] width 226 height 25
click at [620, 647] on select "Select Job 1 Carlton Events 1 [PERSON_NAME][GEOGRAPHIC_DATA] 1 [PERSON_NAME][GE…" at bounding box center [593, 659] width 226 height 25
select select "9690"
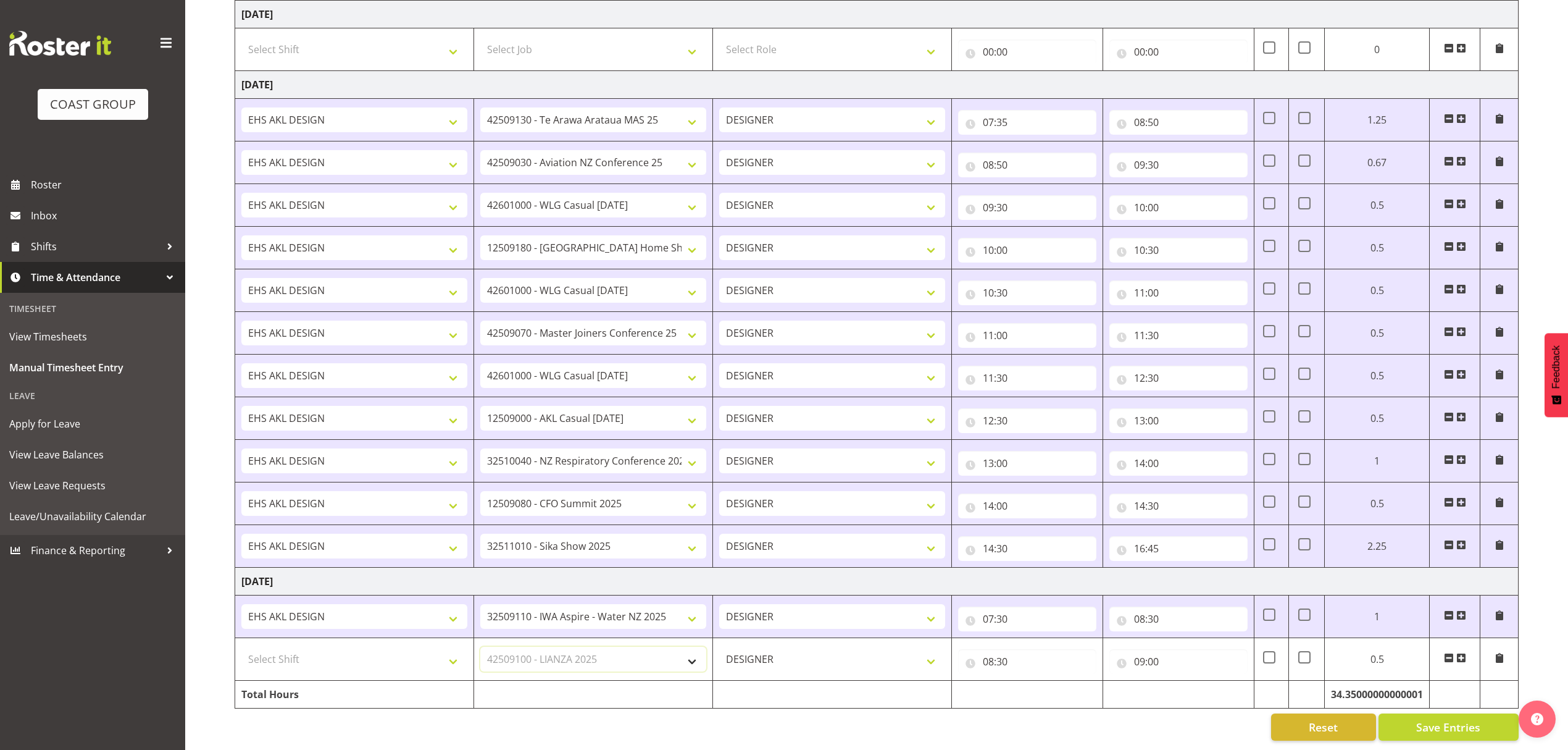
click at [480, 647] on select "Select Job 1 Carlton Events 1 [PERSON_NAME][GEOGRAPHIC_DATA] 1 [PERSON_NAME][GE…" at bounding box center [593, 659] width 226 height 25
click at [405, 647] on select "Select Shift D+B @ [PERSON_NAME] D+B Build D+B Build NZACA D+B Build Tech Day […" at bounding box center [354, 659] width 226 height 25
select select "1321"
click at [241, 647] on select "Select Shift D+B @ [PERSON_NAME] D+B Build D+B Build NZACA D+B Build Tech Day […" at bounding box center [354, 659] width 226 height 25
click at [1452, 719] on span "Save Entries" at bounding box center [1448, 727] width 64 height 16
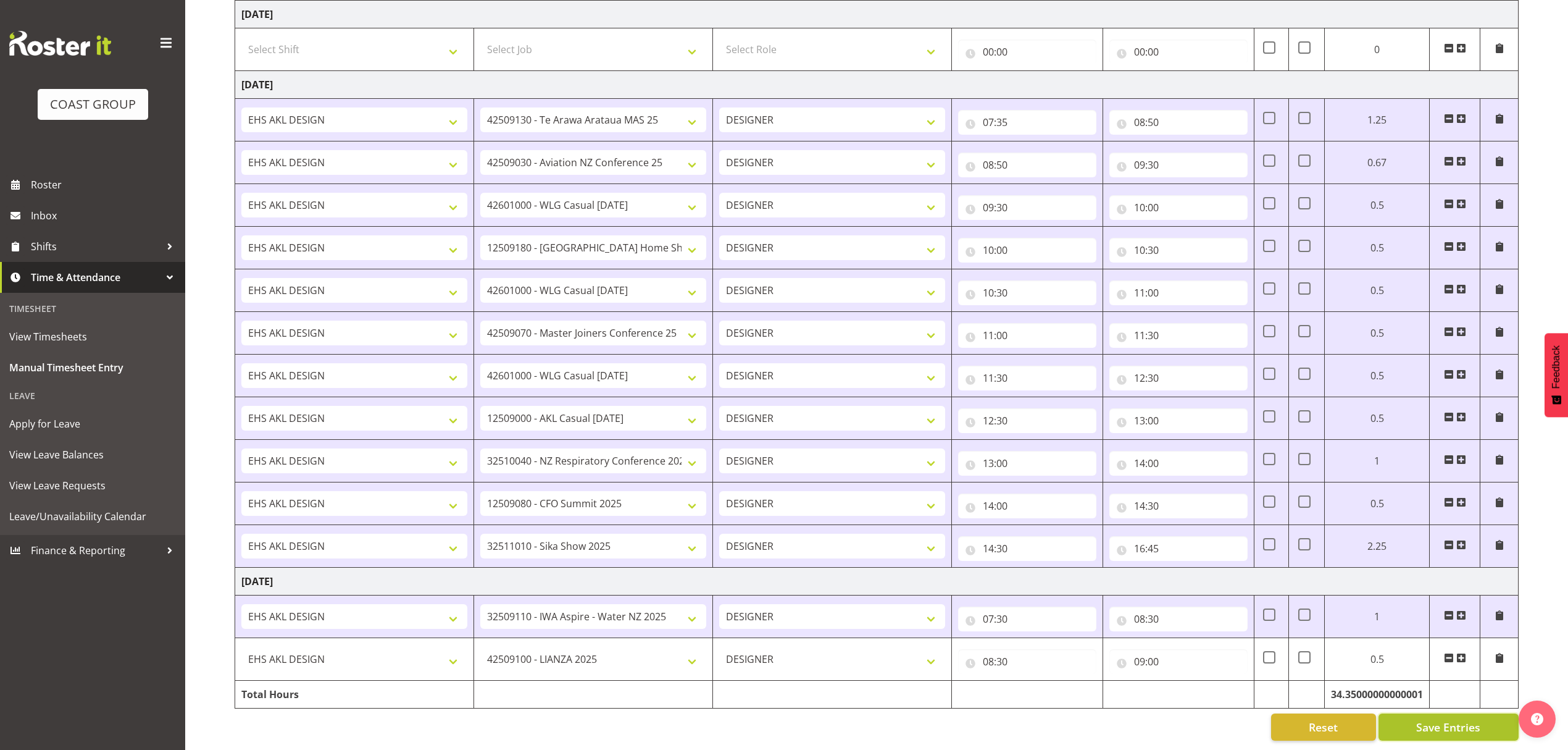
click at [1434, 713] on button "Save Entries" at bounding box center [1449, 727] width 140 height 27
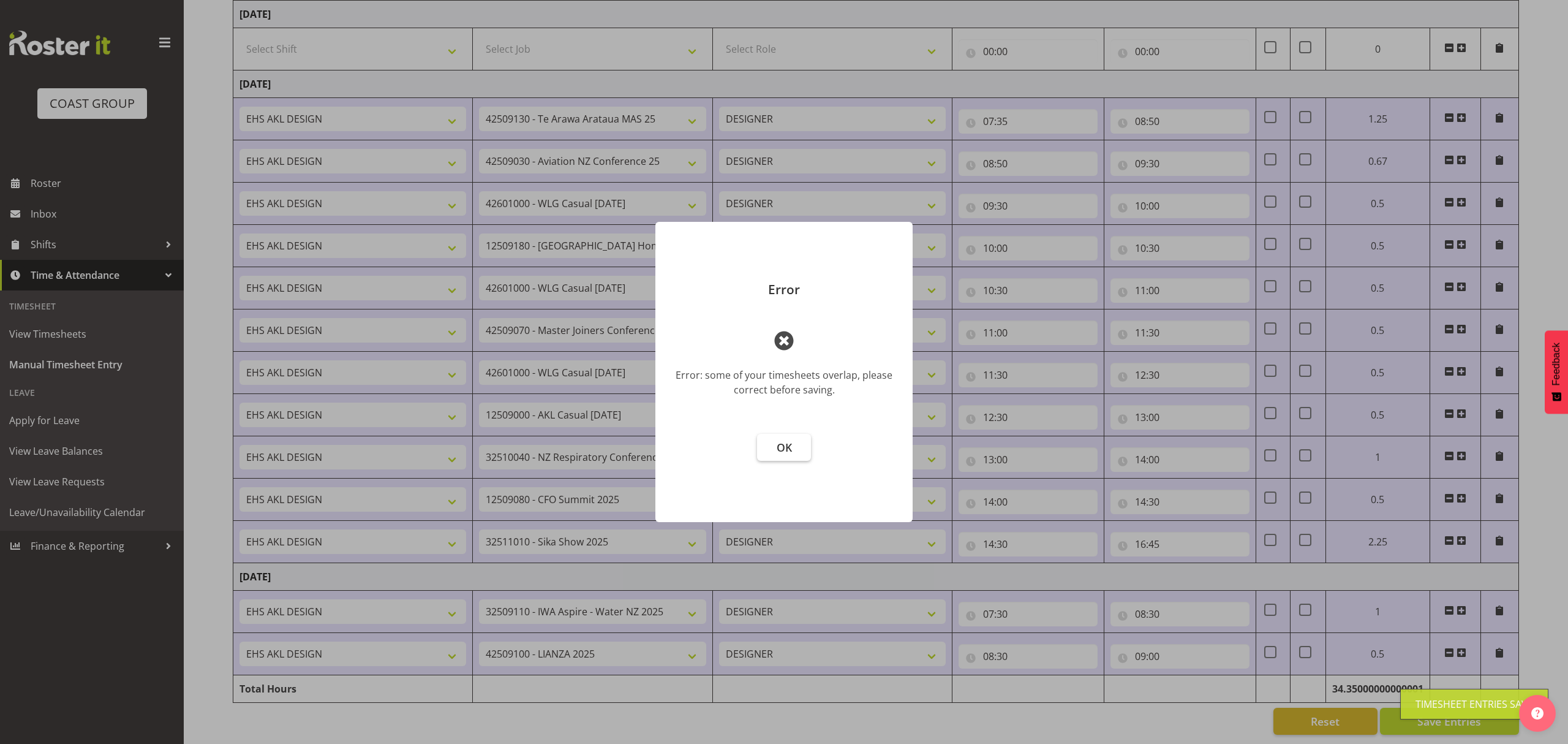
click at [768, 456] on button "OK" at bounding box center [783, 448] width 54 height 27
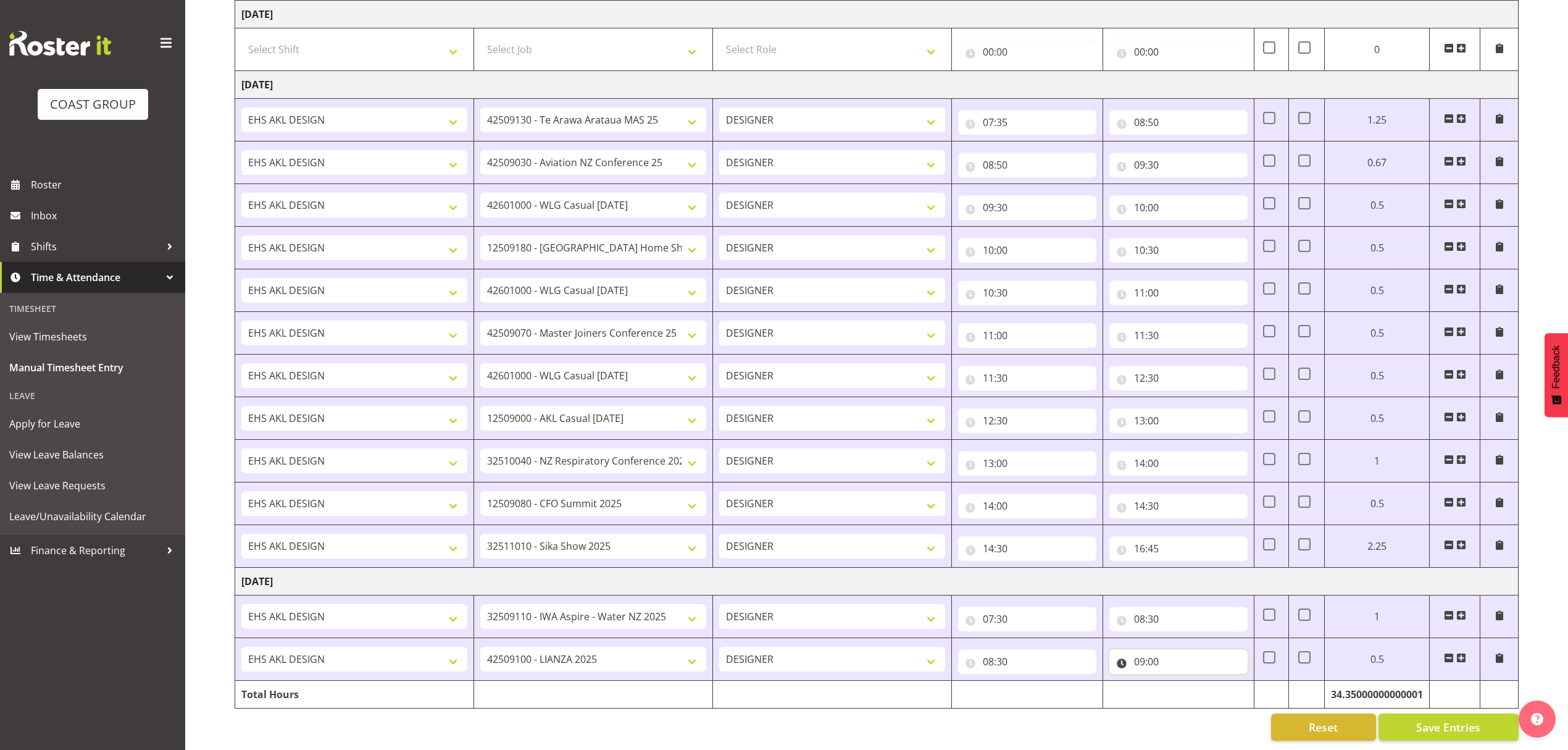
click at [1163, 657] on input "09:00" at bounding box center [1178, 661] width 138 height 25
click at [1225, 681] on select "00 01 02 03 04 05 06 07 08 09 10 11 12 13 14 15 16 17 18 19 20 21 22 23 24 25 2…" at bounding box center [1225, 694] width 27 height 25
select select "30"
click at [1212, 681] on select "00 01 02 03 04 05 06 07 08 09 10 11 12 13 14 15 16 17 18 19 20 21 22 23 24 25 2…" at bounding box center [1225, 694] width 27 height 25
type input "09:30"
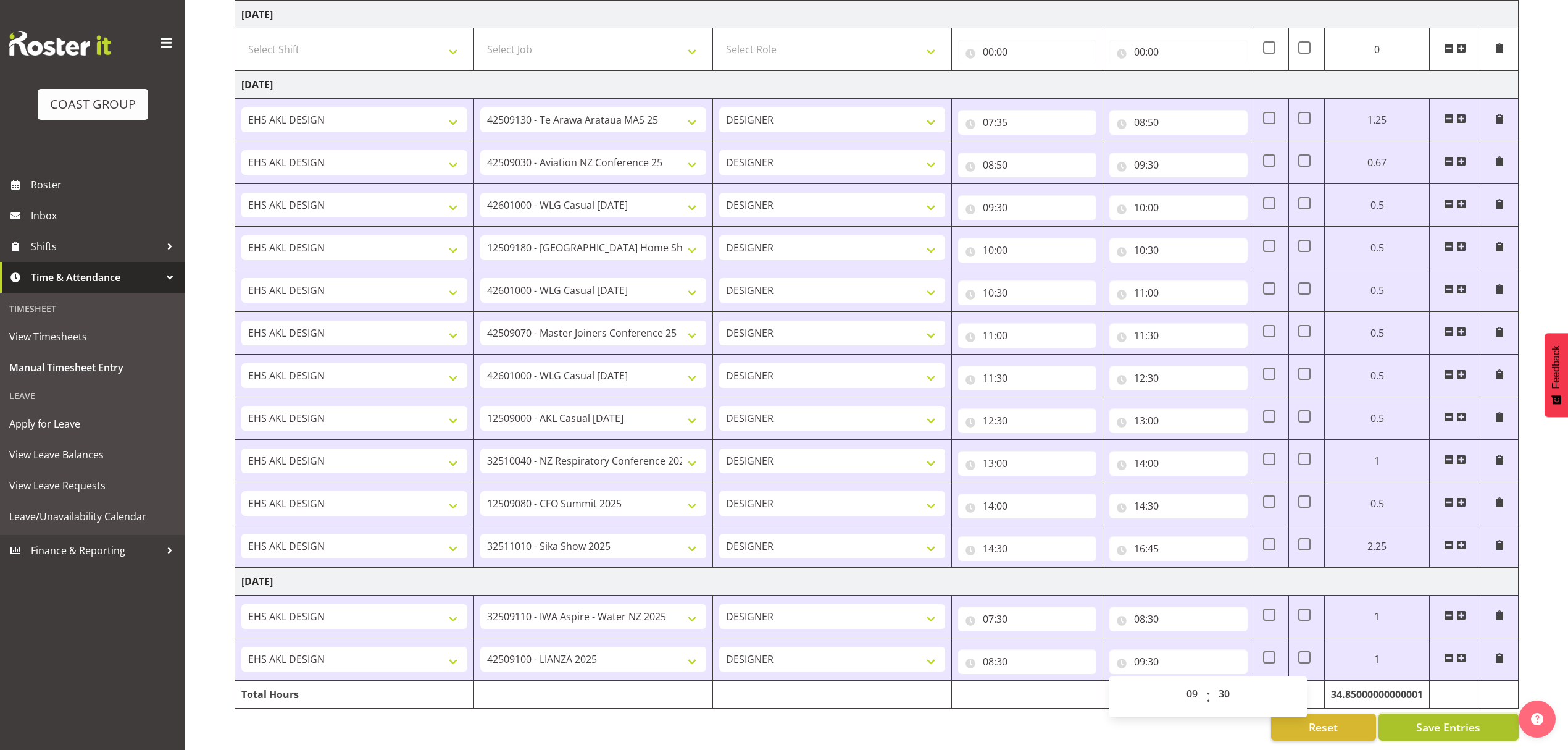
click at [1450, 719] on span "Save Entries" at bounding box center [1448, 727] width 64 height 16
click at [1462, 653] on span at bounding box center [1461, 658] width 10 height 10
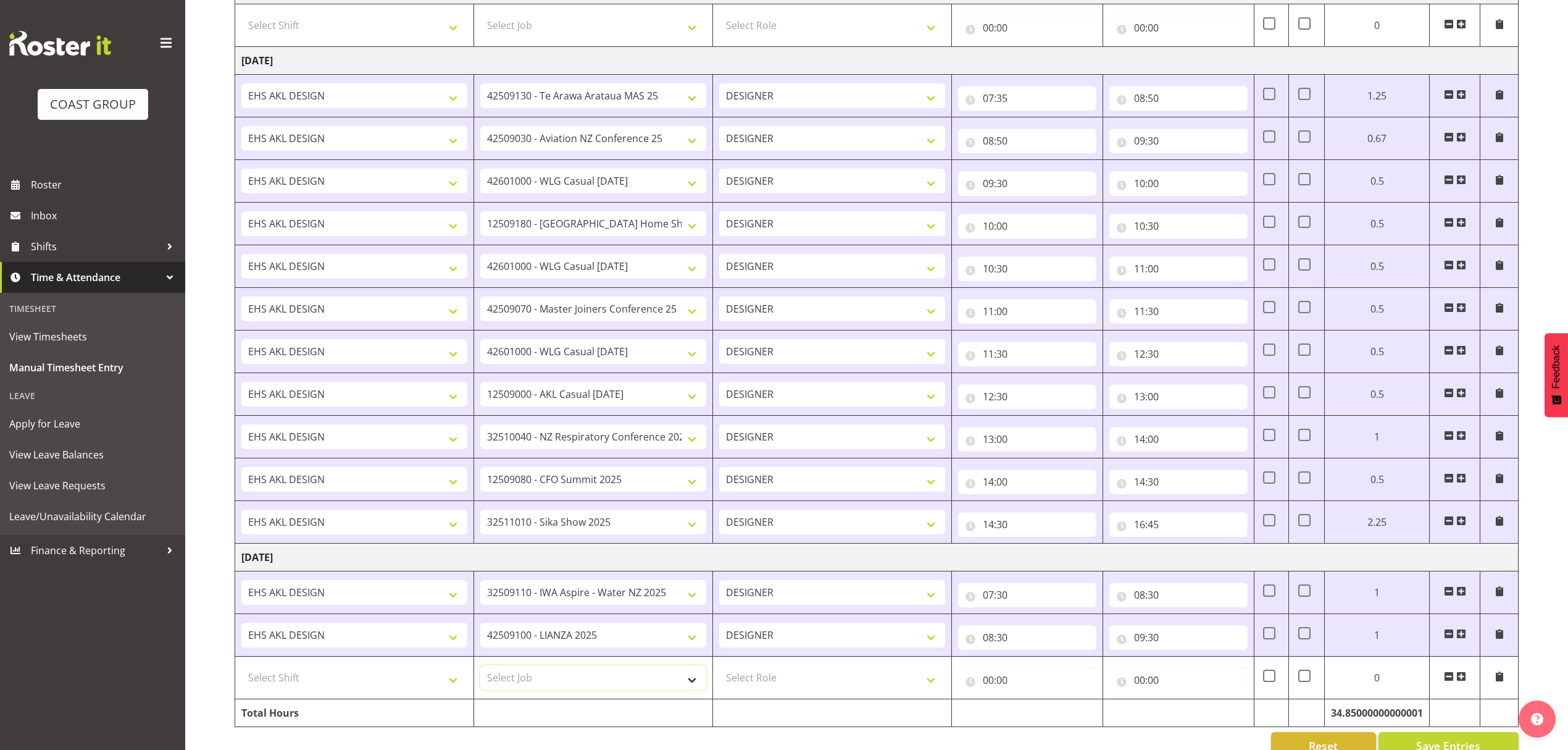
click at [612, 683] on select "Select Job 1 Carlton Events 1 [PERSON_NAME][GEOGRAPHIC_DATA] 1 [PERSON_NAME][GE…" at bounding box center [593, 678] width 226 height 25
select select "9861"
click at [480, 677] on select "Select Job 1 Carlton Events 1 [PERSON_NAME][GEOGRAPHIC_DATA] 1 [PERSON_NAME][GE…" at bounding box center [593, 678] width 226 height 25
click at [805, 680] on select "Select Role DESIGNER" at bounding box center [832, 678] width 226 height 25
select select "215"
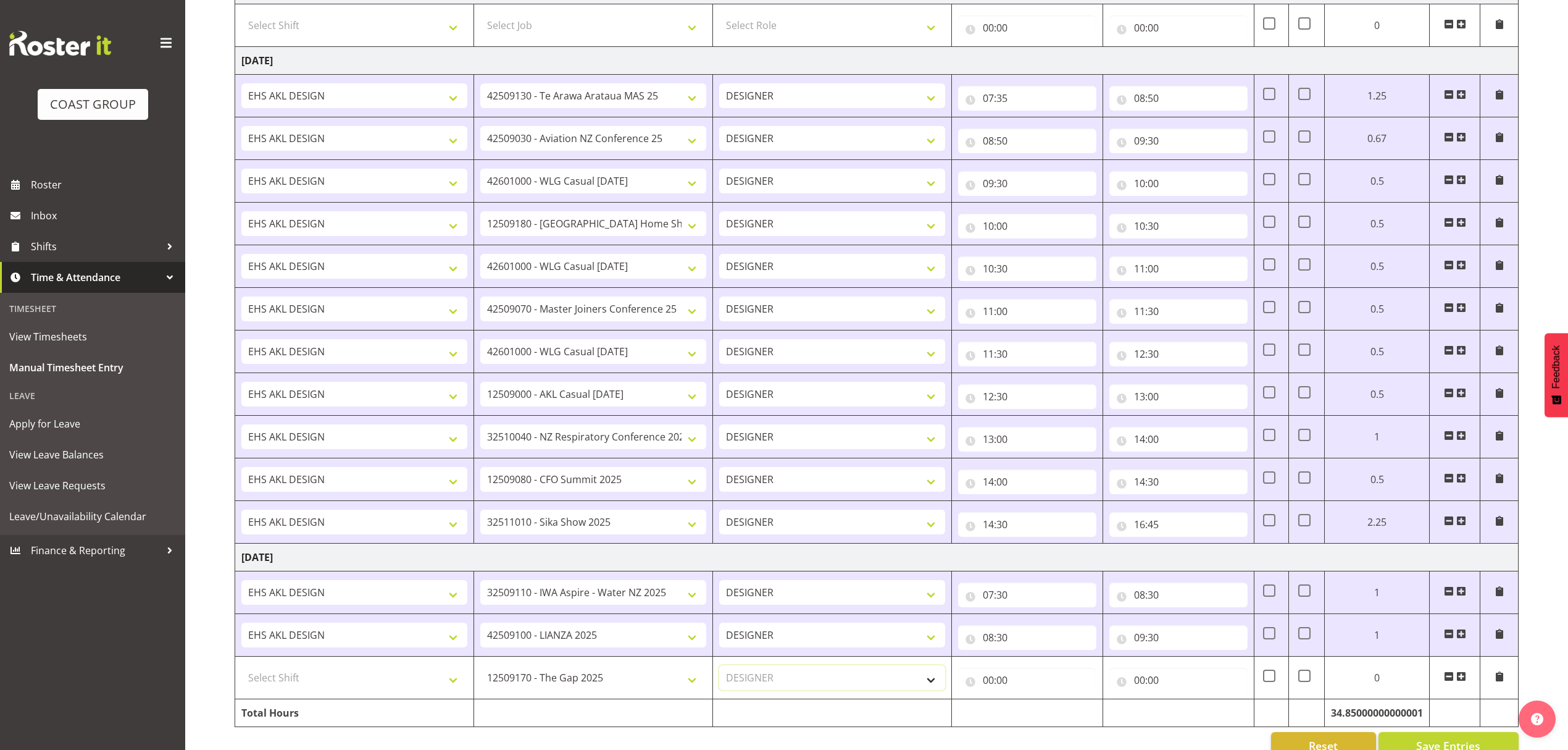
click at [719, 677] on select "Select Role DESIGNER" at bounding box center [832, 678] width 226 height 25
click at [374, 690] on select "Select Shift D+B @ [PERSON_NAME] D+B Build D+B Build NZACA D+B Build Tech Day […" at bounding box center [354, 678] width 226 height 25
select select "1321"
click at [241, 677] on select "Select Shift D+B @ [PERSON_NAME] D+B Build D+B Build NZACA D+B Build Tech Day […" at bounding box center [354, 678] width 226 height 25
click at [1200, 692] on input "00:00" at bounding box center [1178, 680] width 138 height 25
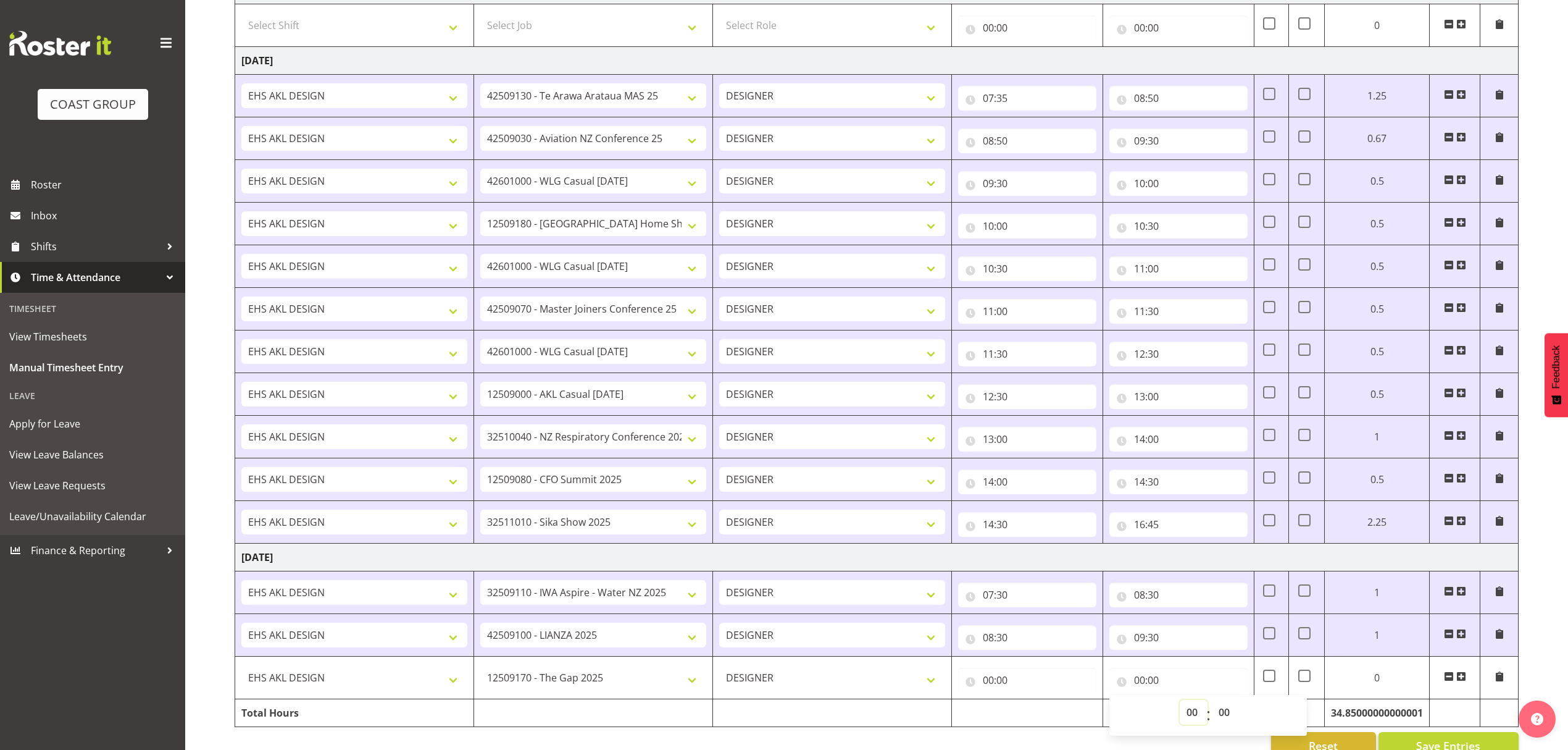
click at [1190, 723] on select "00 01 02 03 04 05 06 07 08 09 10 11 12 13 14 15 16 17 18 19 20 21 22 23" at bounding box center [1194, 712] width 27 height 25
select select "10"
click at [1180, 712] on select "00 01 02 03 04 05 06 07 08 09 10 11 12 13 14 15 16 17 18 19 20 21 22 23" at bounding box center [1194, 712] width 27 height 25
type input "10:00"
click at [1030, 688] on input "00:00" at bounding box center [1027, 680] width 138 height 25
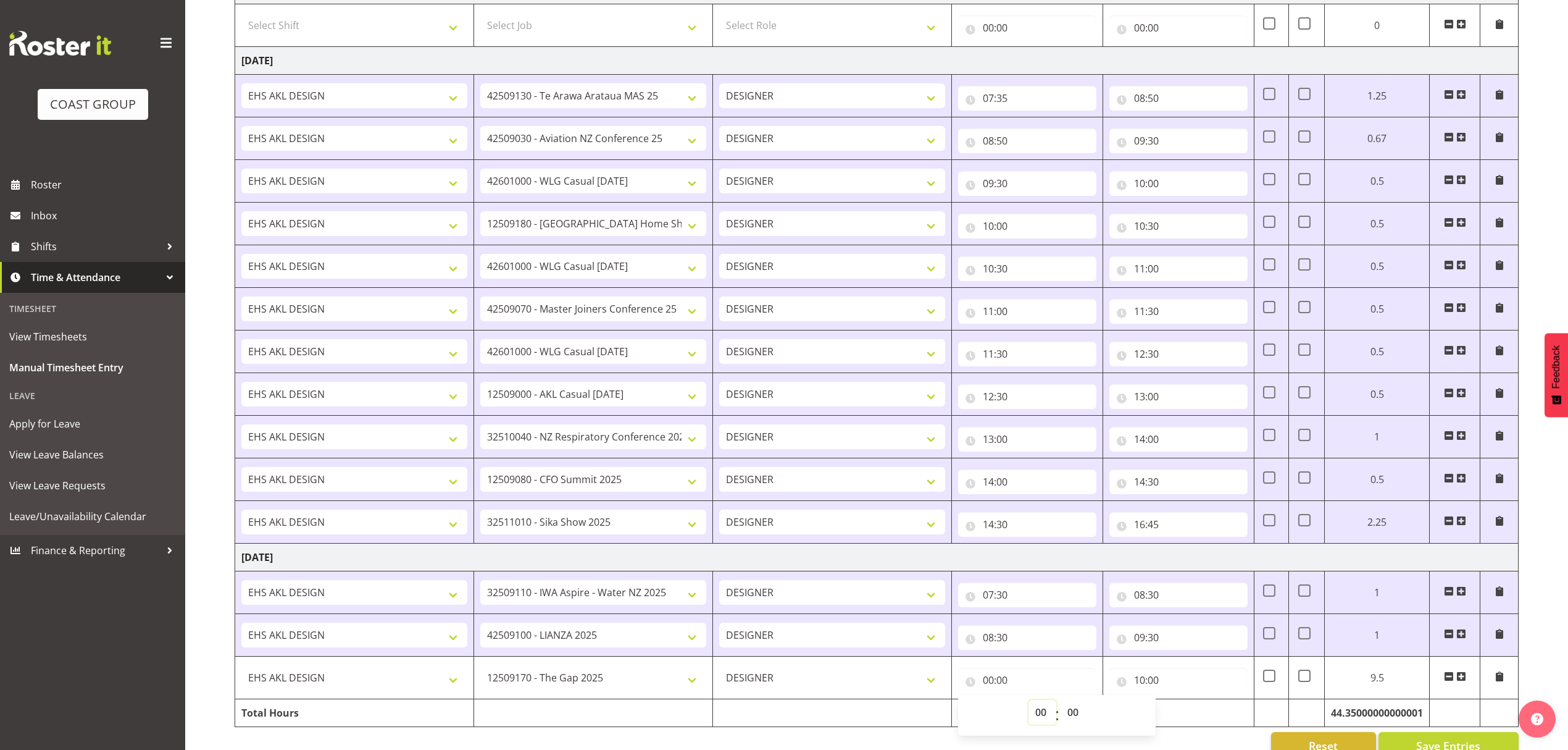
click at [1041, 725] on select "00 01 02 03 04 05 06 07 08 09 10 11 12 13 14 15 16 17 18 19 20 21 22 23" at bounding box center [1042, 712] width 27 height 25
select select "9"
click at [1029, 712] on select "00 01 02 03 04 05 06 07 08 09 10 11 12 13 14 15 16 17 18 19 20 21 22 23" at bounding box center [1042, 712] width 27 height 25
type input "09:00"
click at [1065, 725] on select "00 01 02 03 04 05 06 07 08 09 10 11 12 13 14 15 16 17 18 19 20 21 22 23 24 25 2…" at bounding box center [1074, 712] width 27 height 25
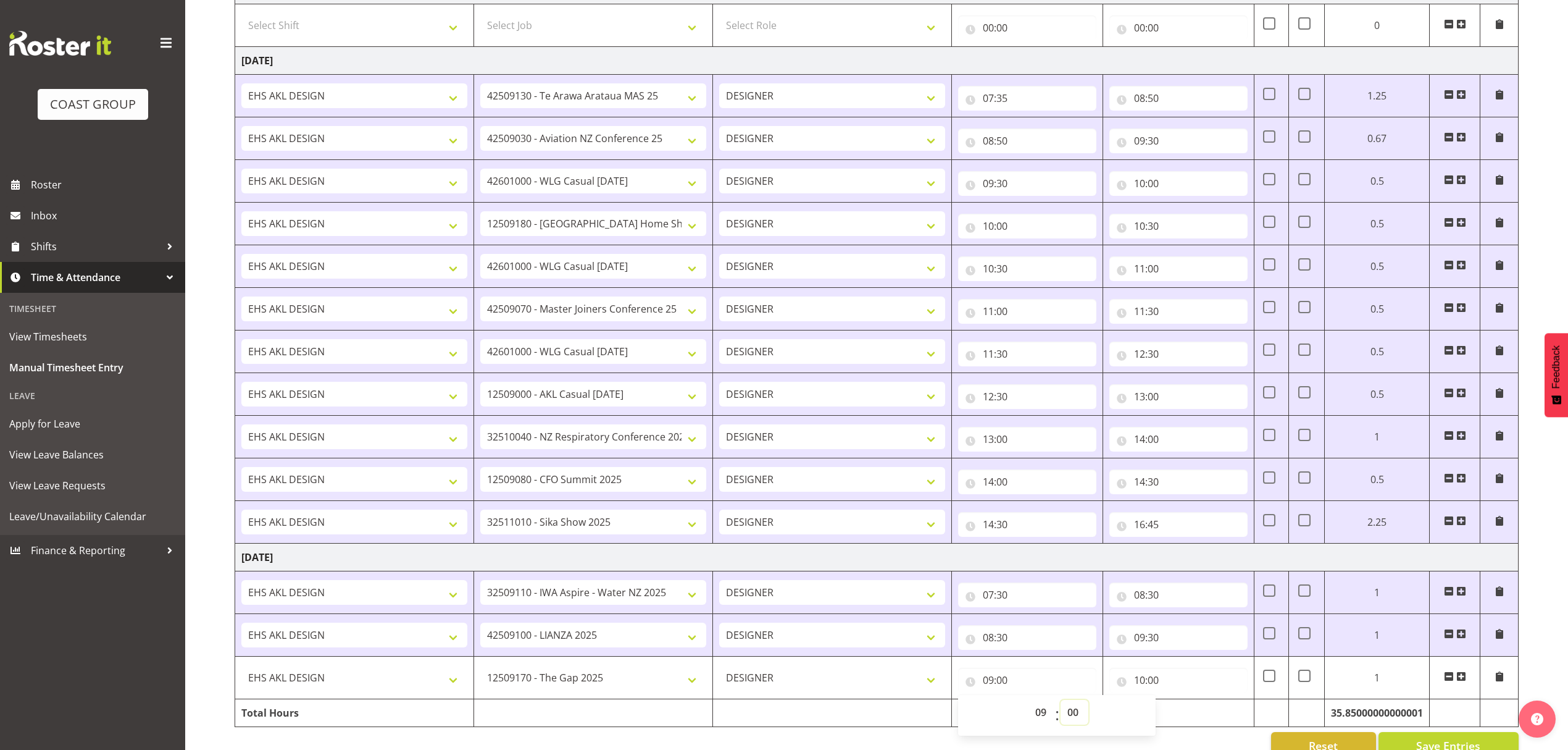
select select "30"
click at [1061, 712] on select "00 01 02 03 04 05 06 07 08 09 10 11 12 13 14 15 16 17 18 19 20 21 22 23 24 25 2…" at bounding box center [1074, 712] width 27 height 25
type input "09:30"
click at [1273, 564] on td "[DATE]" at bounding box center [876, 557] width 1283 height 27
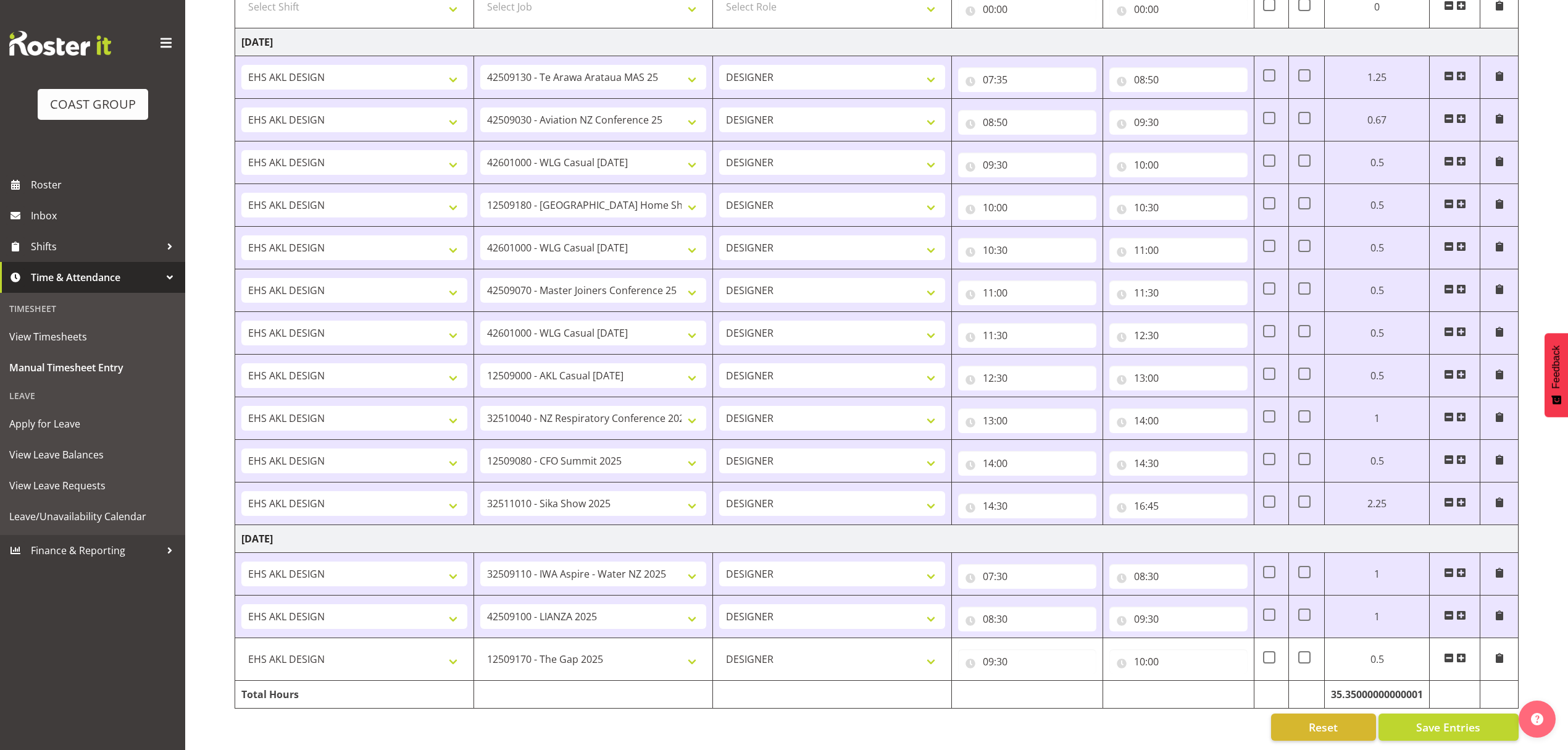
scroll to position [1736, 0]
click at [1442, 724] on button "Save Entries" at bounding box center [1449, 727] width 140 height 27
